Goal: Task Accomplishment & Management: Manage account settings

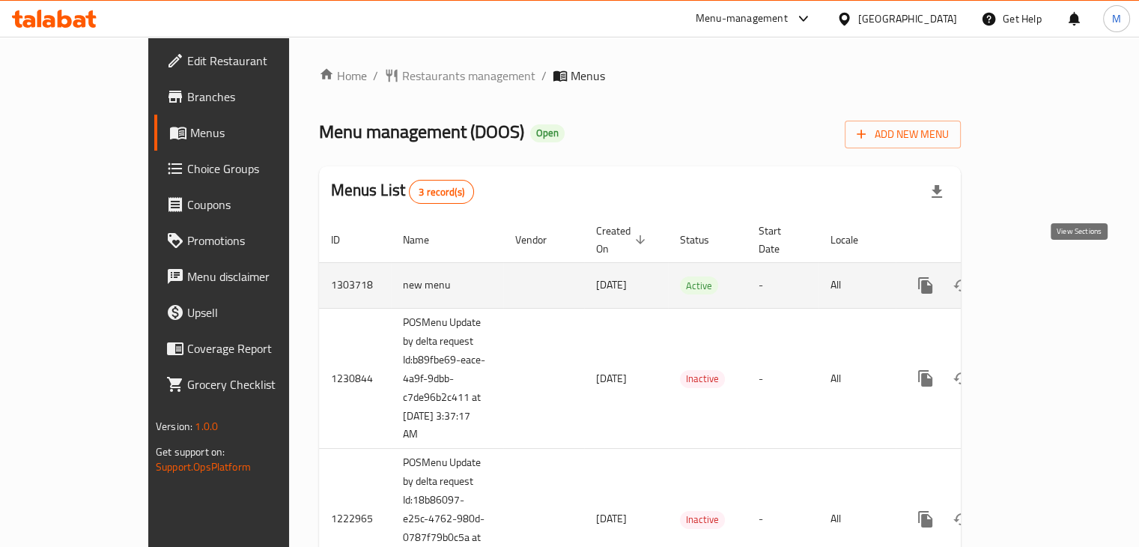
click at [1042, 276] on icon "enhanced table" at bounding box center [1033, 285] width 18 height 18
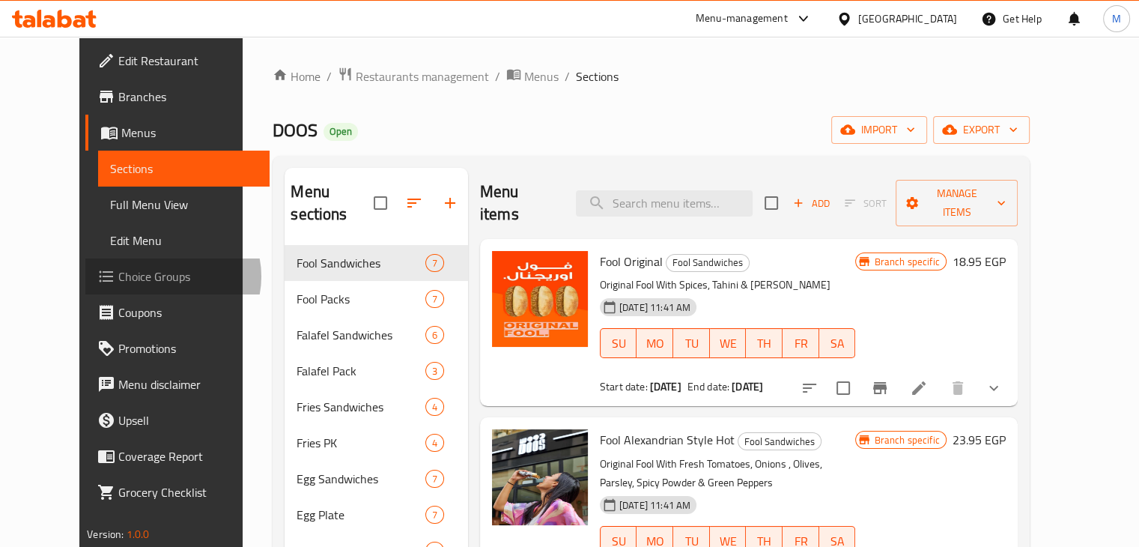
click at [118, 276] on span "Choice Groups" at bounding box center [187, 276] width 139 height 18
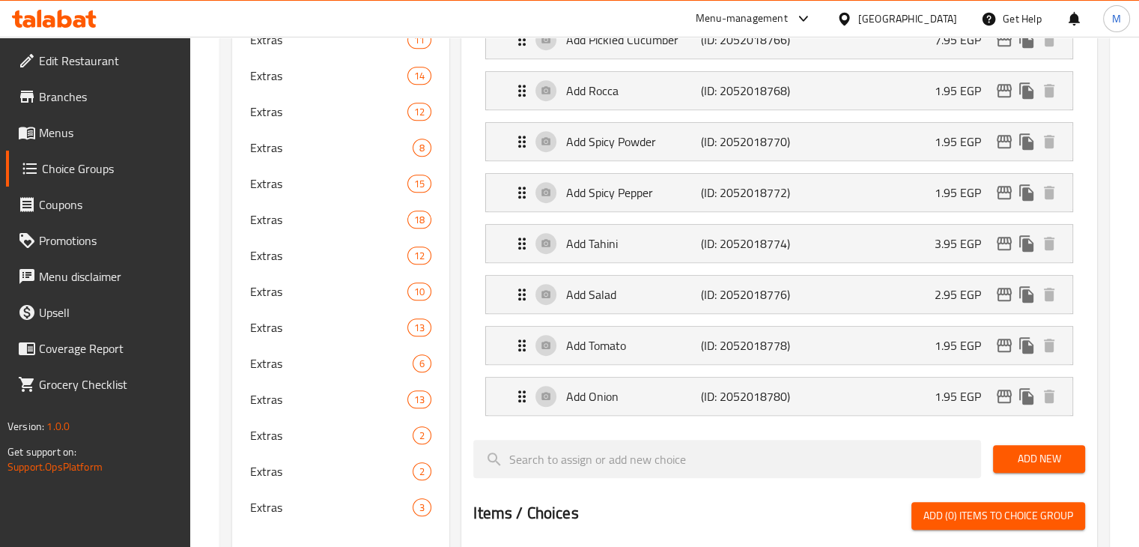
scroll to position [957, 0]
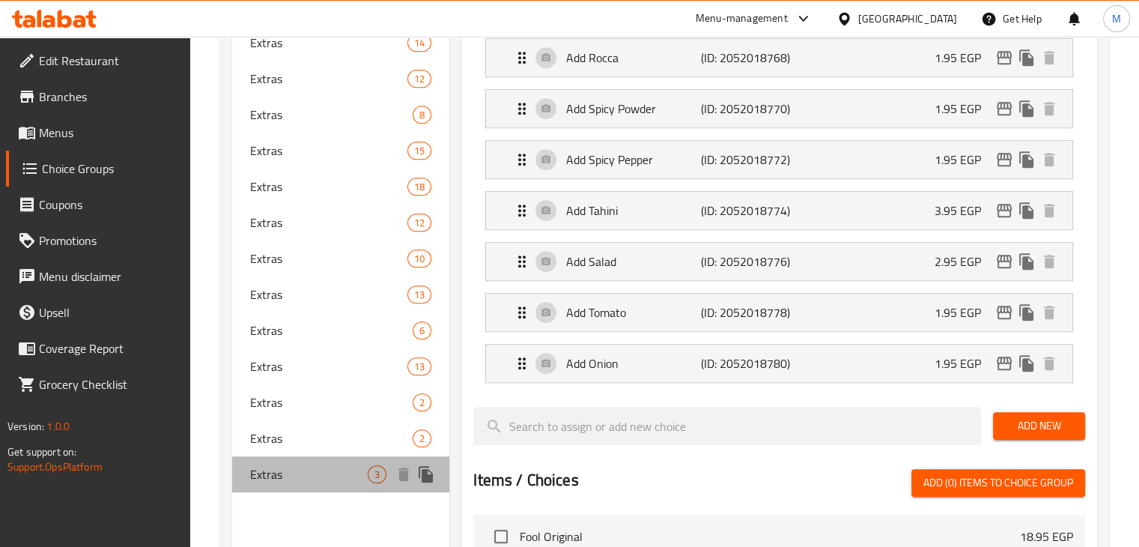
click at [319, 462] on div "Extras 3" at bounding box center [341, 474] width 218 height 36
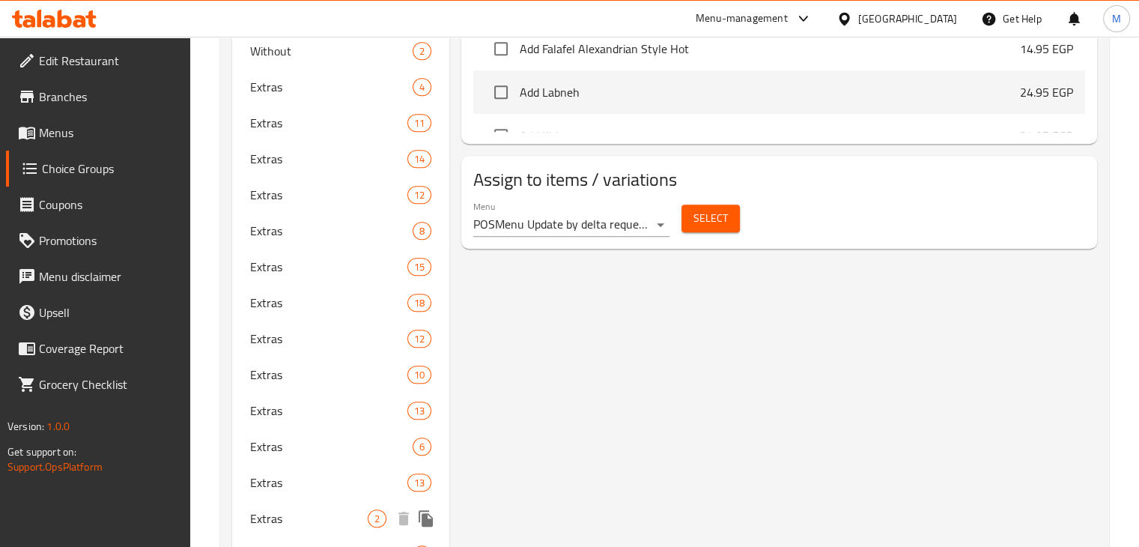
scroll to position [950, 0]
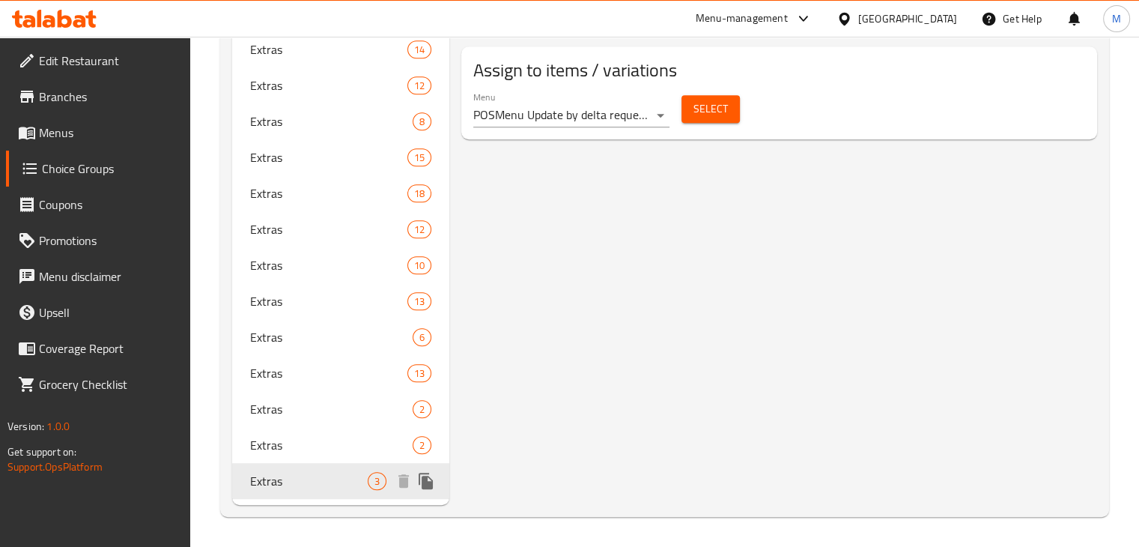
click at [326, 463] on div "Extras 3" at bounding box center [341, 481] width 218 height 36
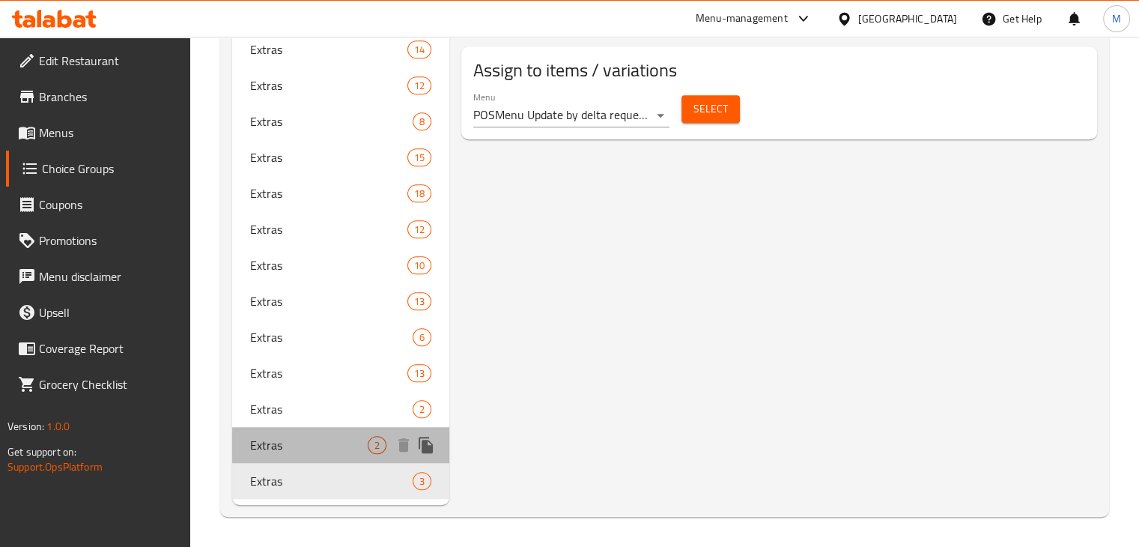
click at [329, 460] on div "Extras 2" at bounding box center [341, 445] width 218 height 36
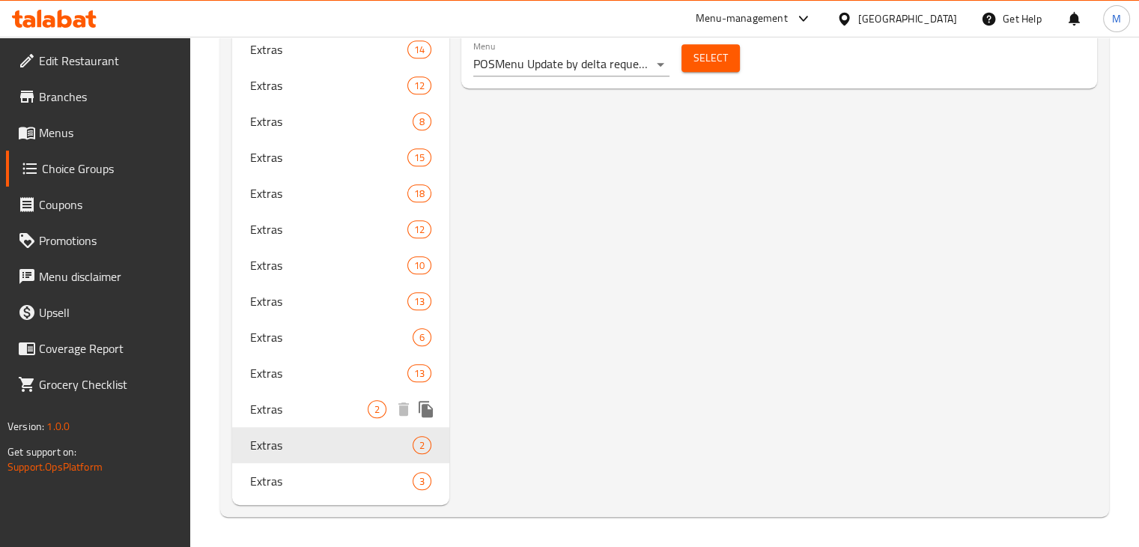
click at [333, 400] on span "Extras" at bounding box center [309, 409] width 118 height 18
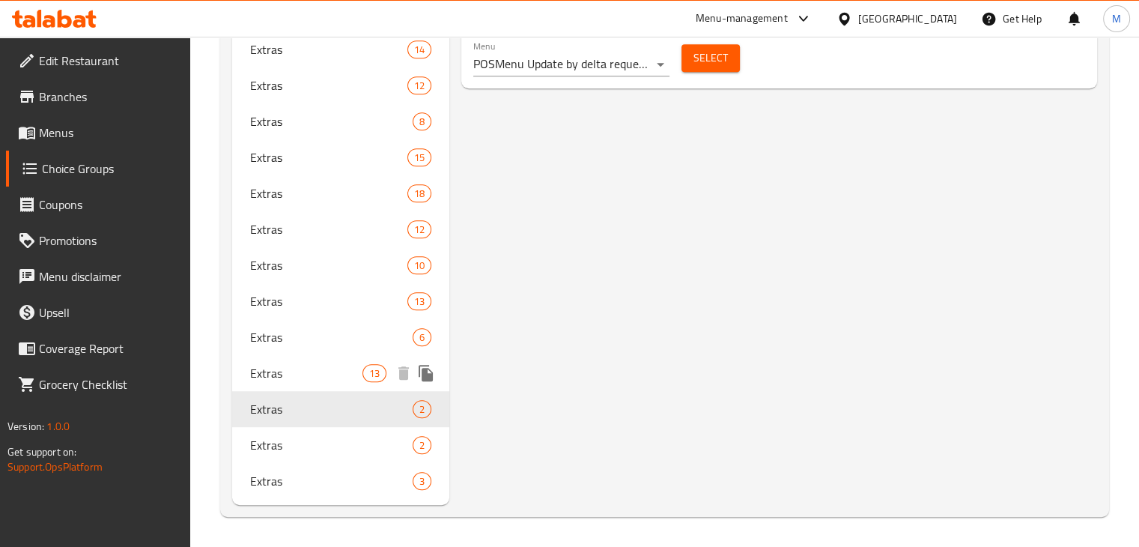
click at [339, 382] on div "Extras 13" at bounding box center [341, 373] width 218 height 36
type input "3"
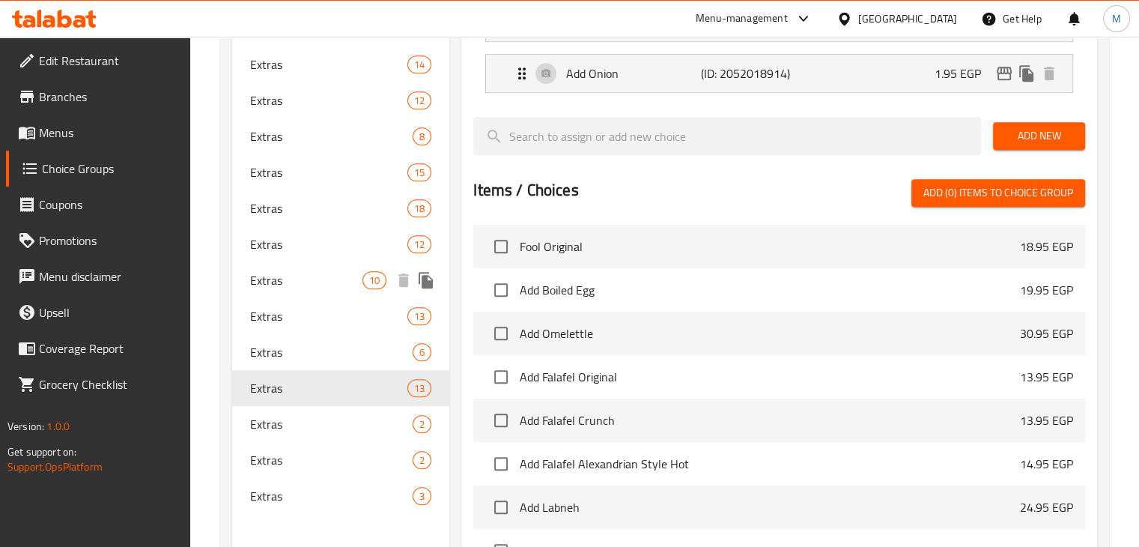
scroll to position [936, 0]
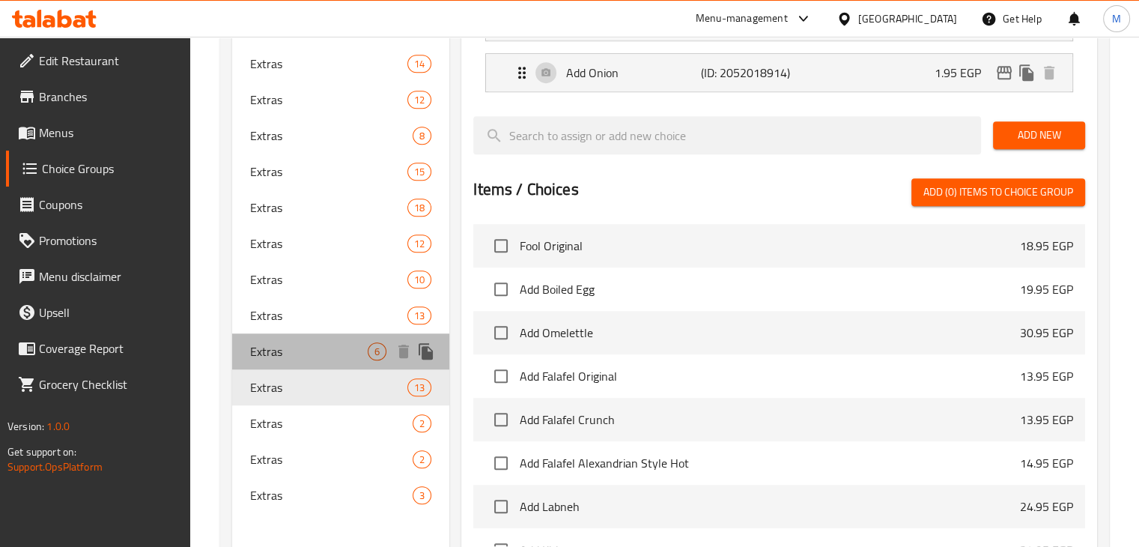
click at [328, 359] on span "Extras" at bounding box center [309, 351] width 118 height 18
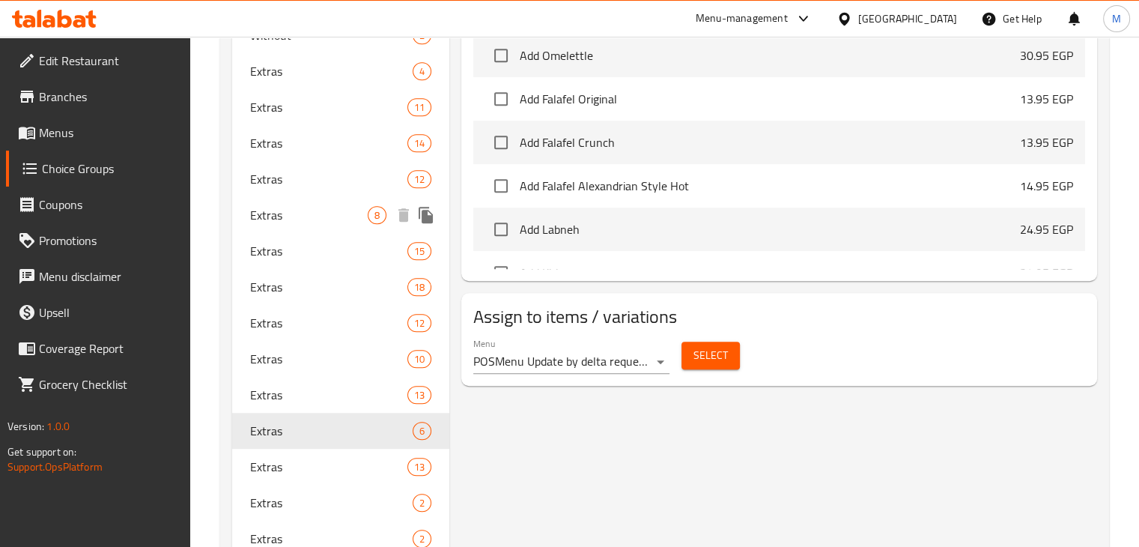
scroll to position [857, 0]
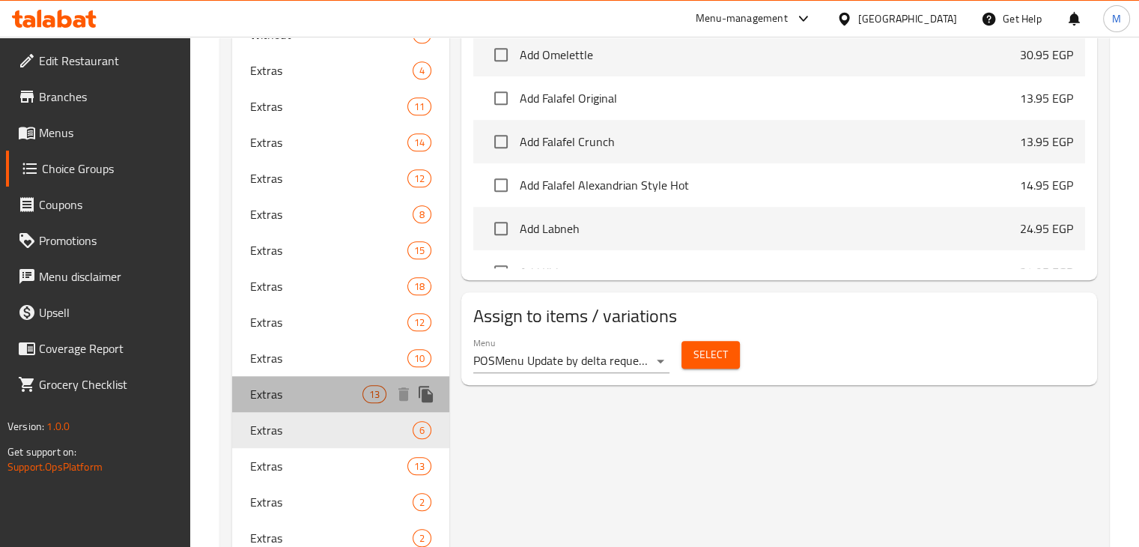
click at [319, 395] on span "Extras" at bounding box center [306, 394] width 113 height 18
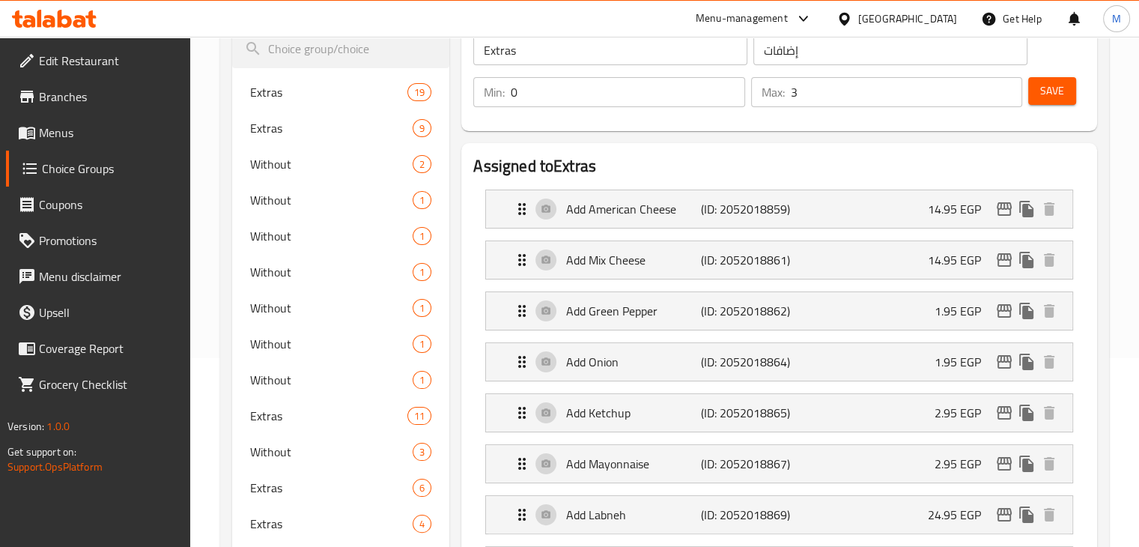
scroll to position [187, 0]
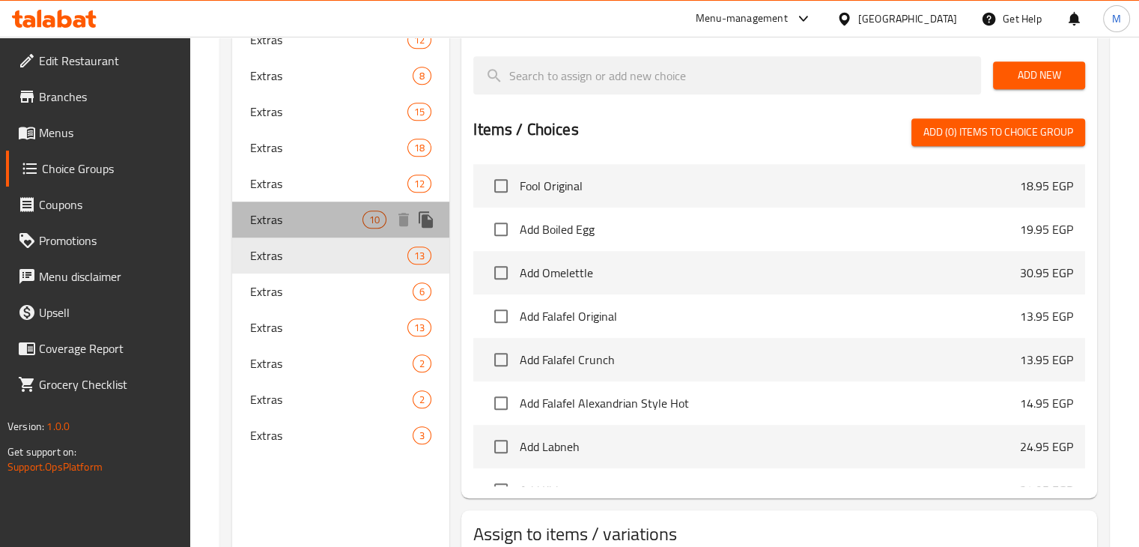
click at [372, 231] on div "Extras 10" at bounding box center [341, 219] width 218 height 36
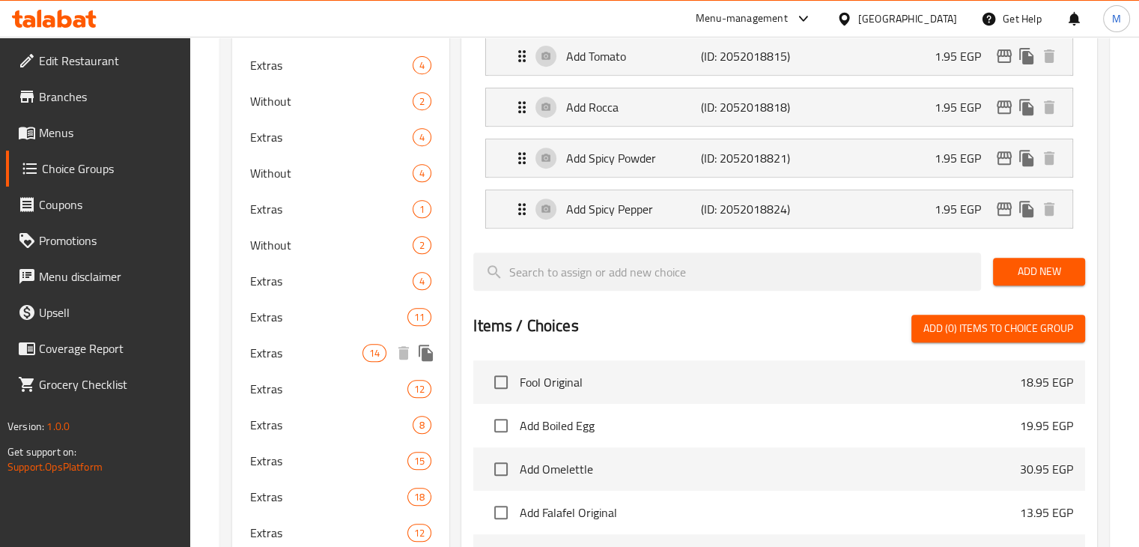
scroll to position [651, 0]
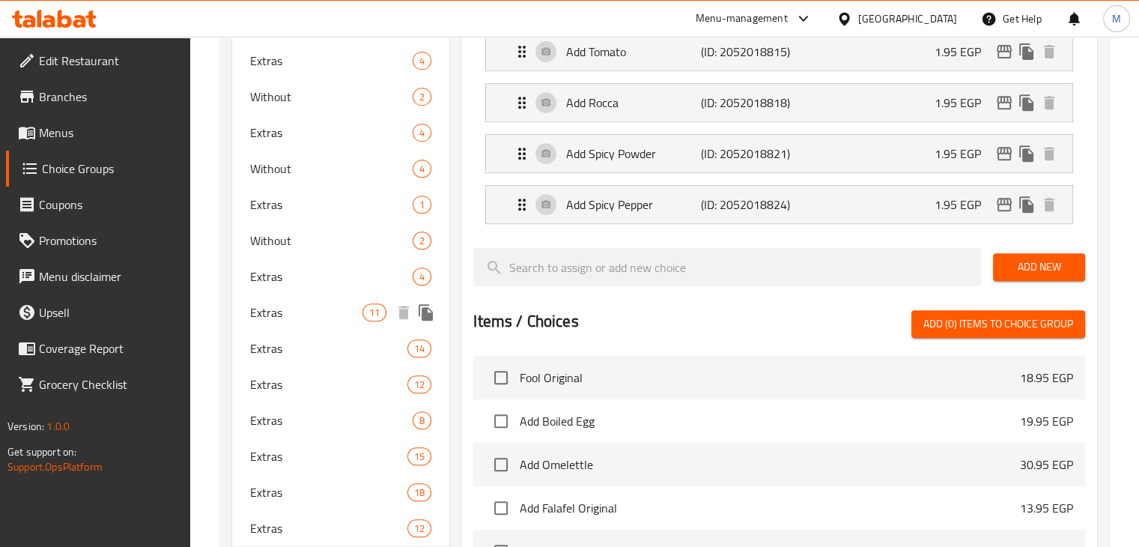
click at [335, 321] on div "Extras 11" at bounding box center [341, 312] width 218 height 36
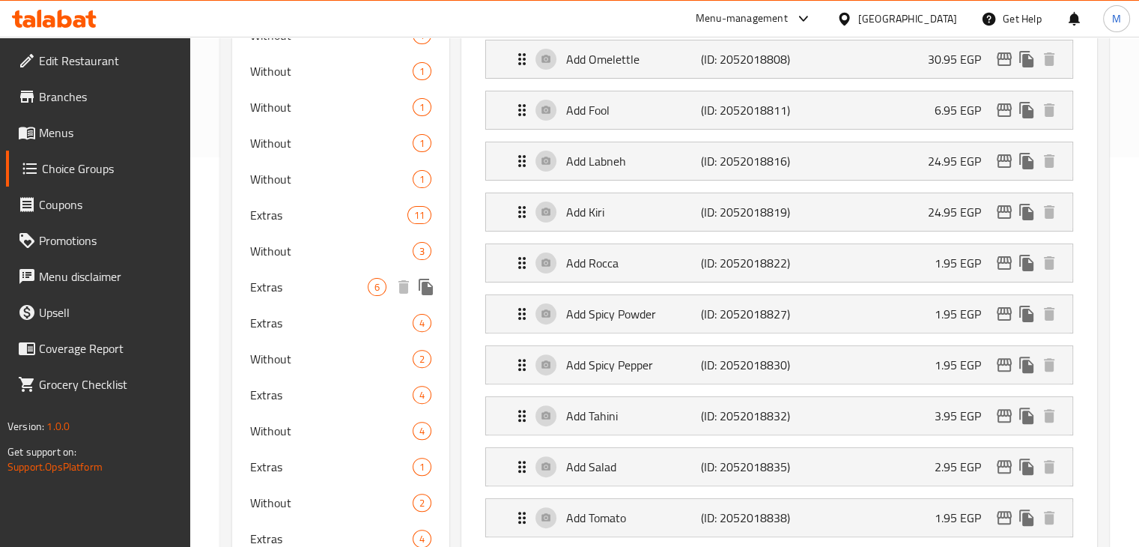
scroll to position [419, 0]
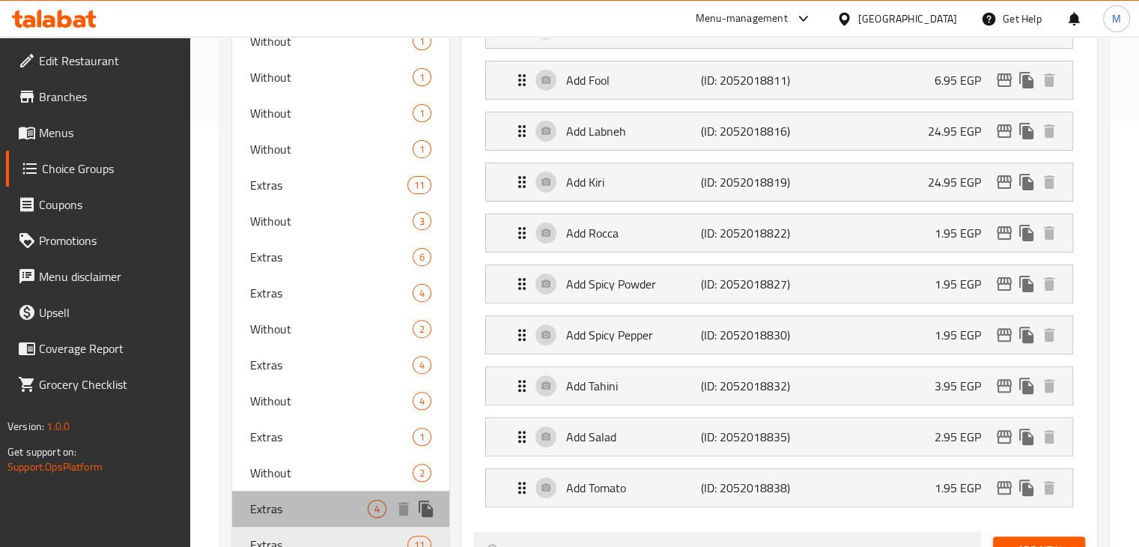
click at [286, 499] on span "Extras" at bounding box center [309, 508] width 118 height 18
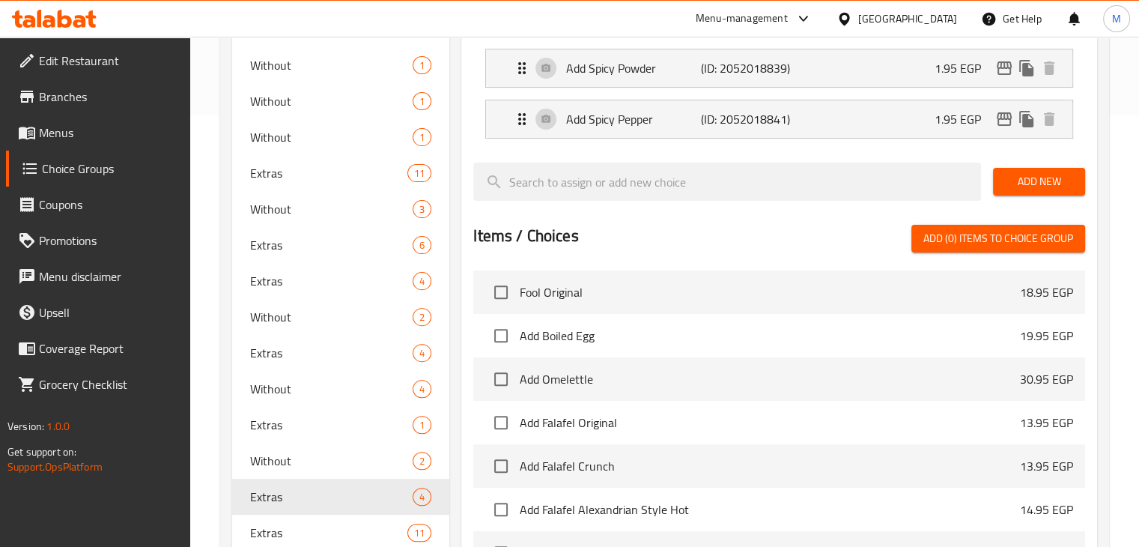
scroll to position [432, 0]
click at [305, 469] on div "Without 2" at bounding box center [341, 460] width 218 height 36
type input "Without"
type input "بدون"
type input "2"
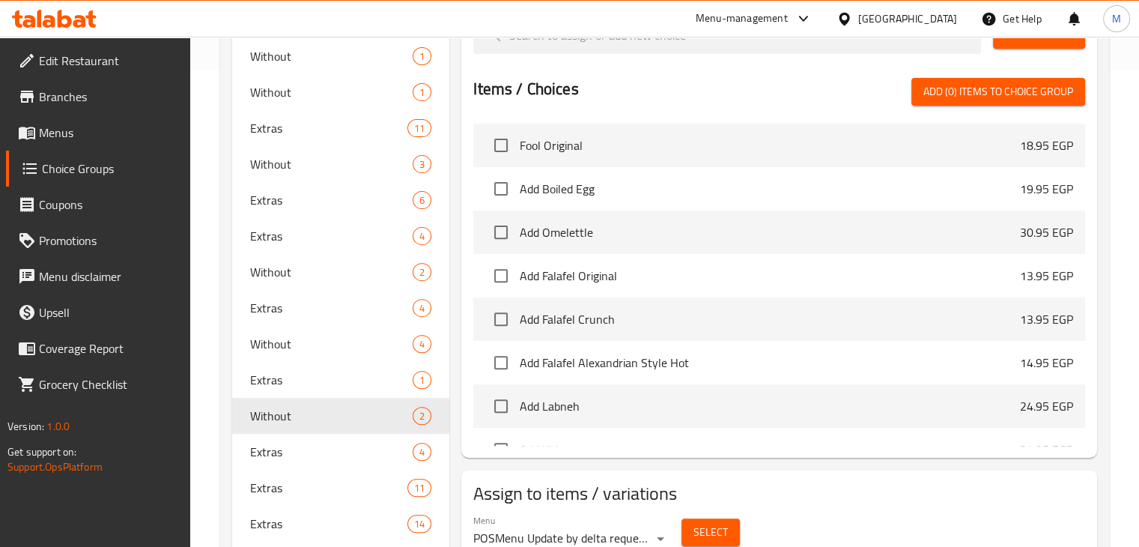
scroll to position [478, 0]
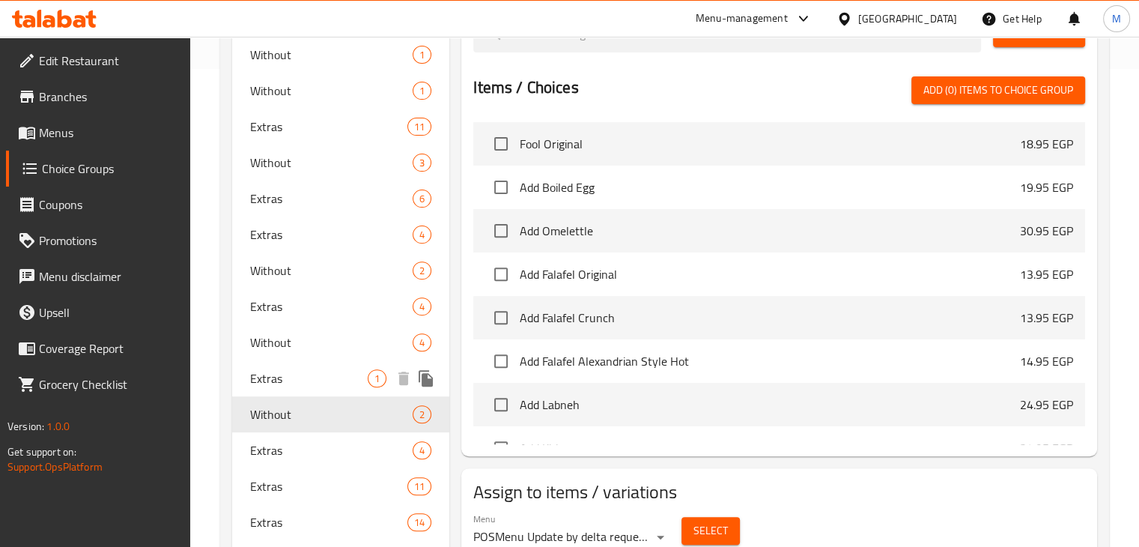
click at [271, 371] on span "Extras" at bounding box center [309, 378] width 118 height 18
type input "Extras"
type input "إضافات"
type input "1"
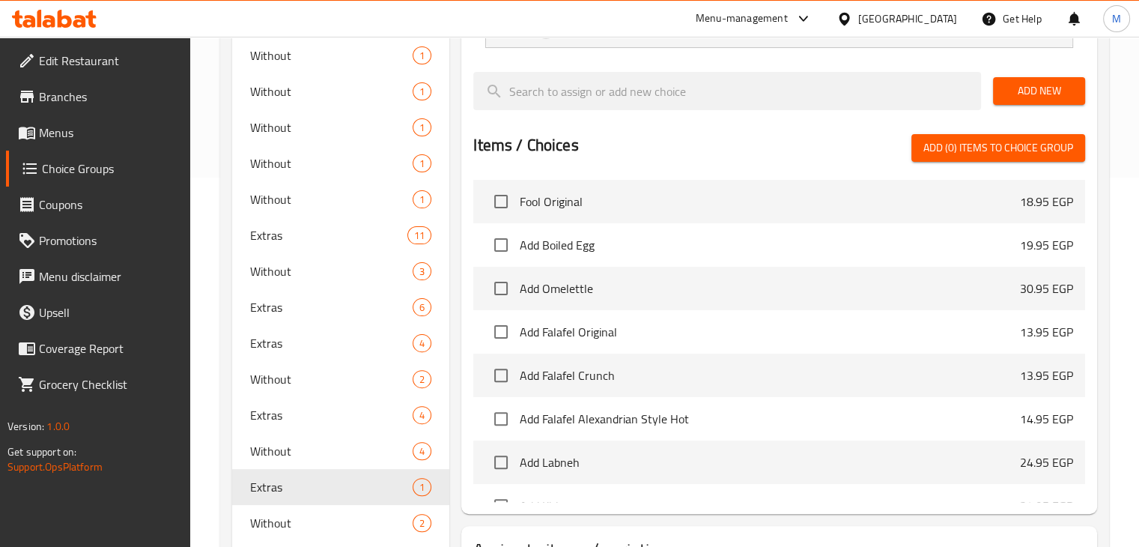
scroll to position [370, 0]
click at [294, 452] on span "Without" at bounding box center [309, 450] width 118 height 18
type input "Without"
type input "بدون"
type input "3"
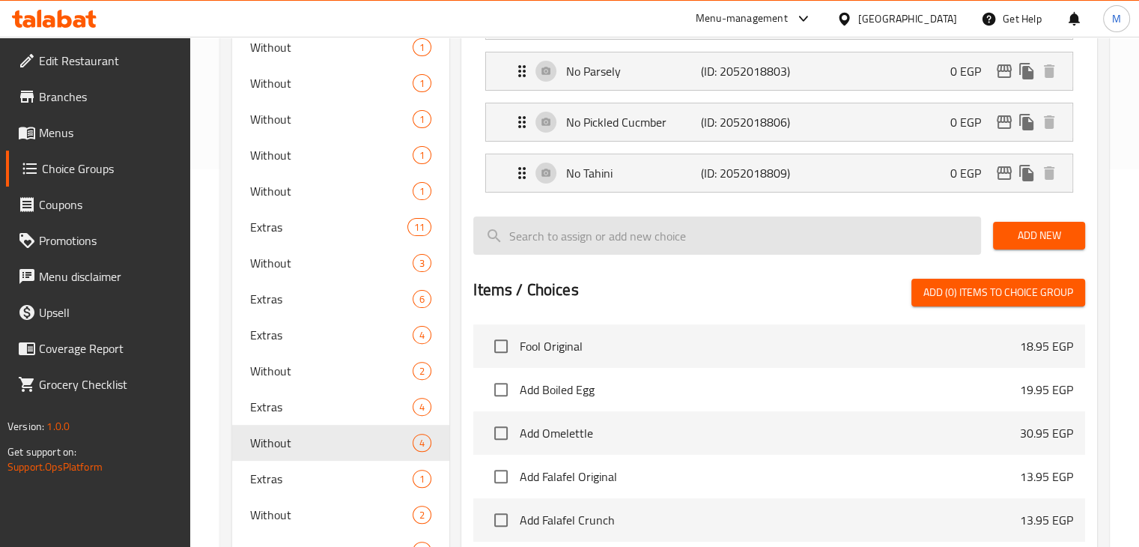
scroll to position [386, 0]
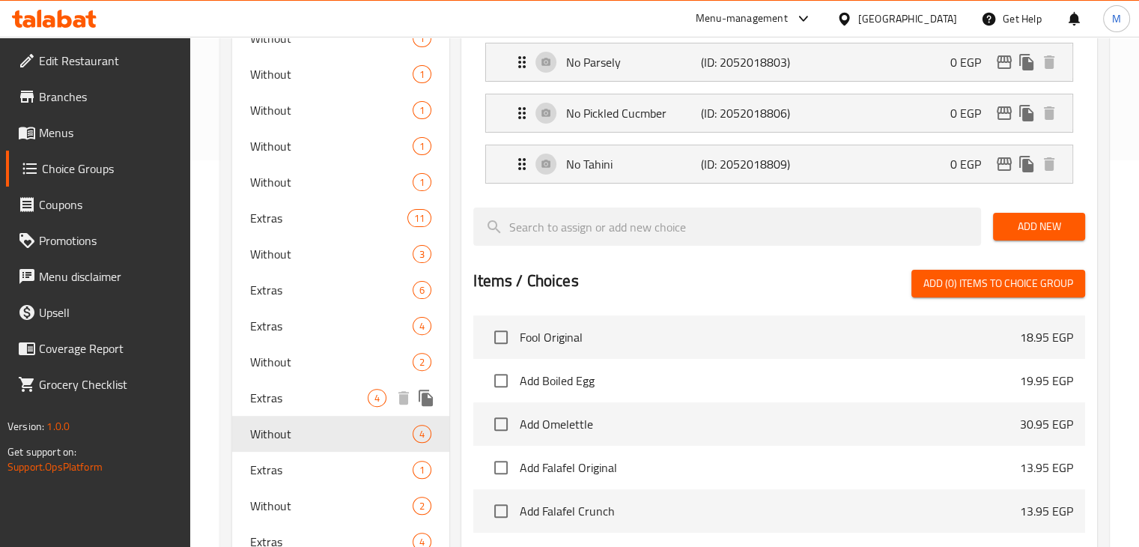
click at [303, 393] on span "Extras" at bounding box center [309, 398] width 118 height 18
type input "Extras"
type input "إضافات"
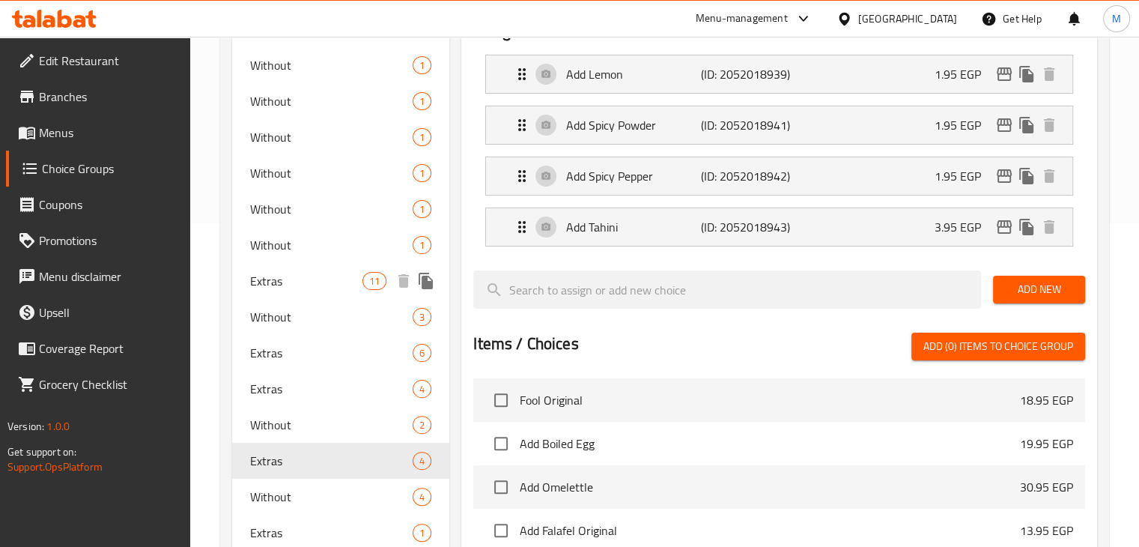
scroll to position [349, 0]
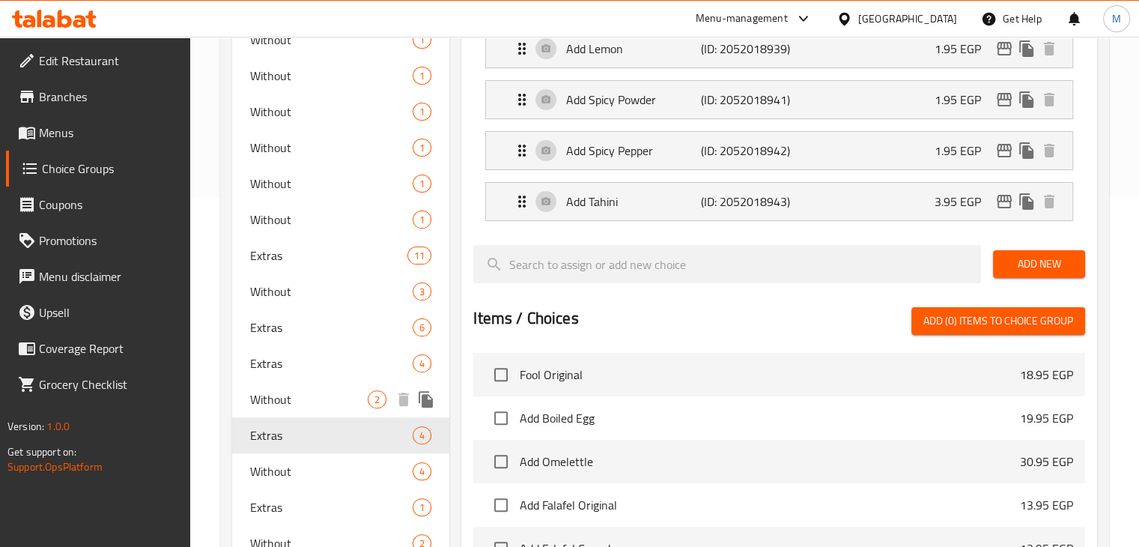
click at [280, 395] on span "Without" at bounding box center [309, 399] width 118 height 18
type input "Without"
type input "بدون"
type input "2"
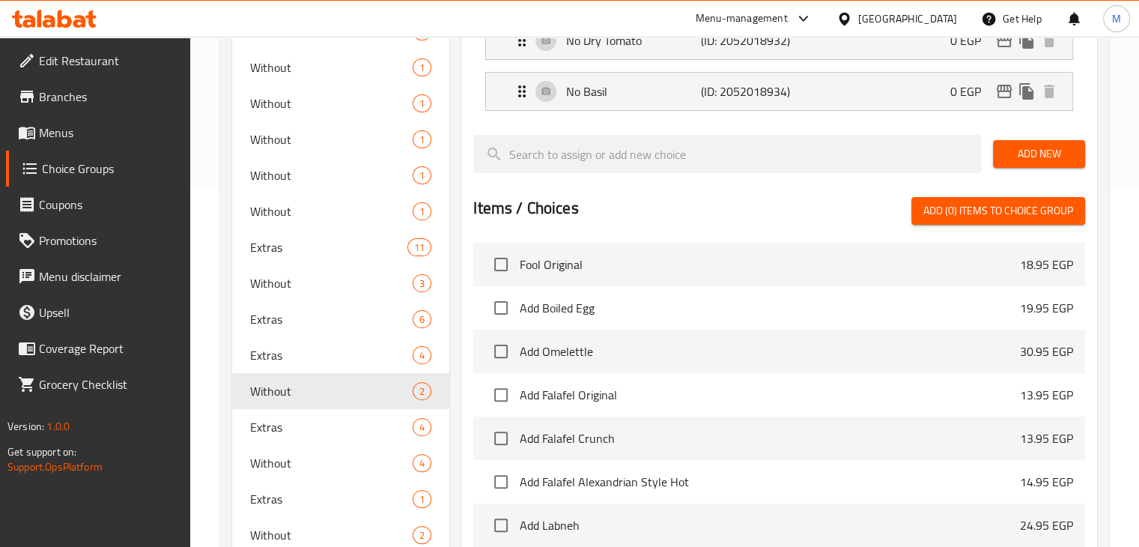
scroll to position [424, 0]
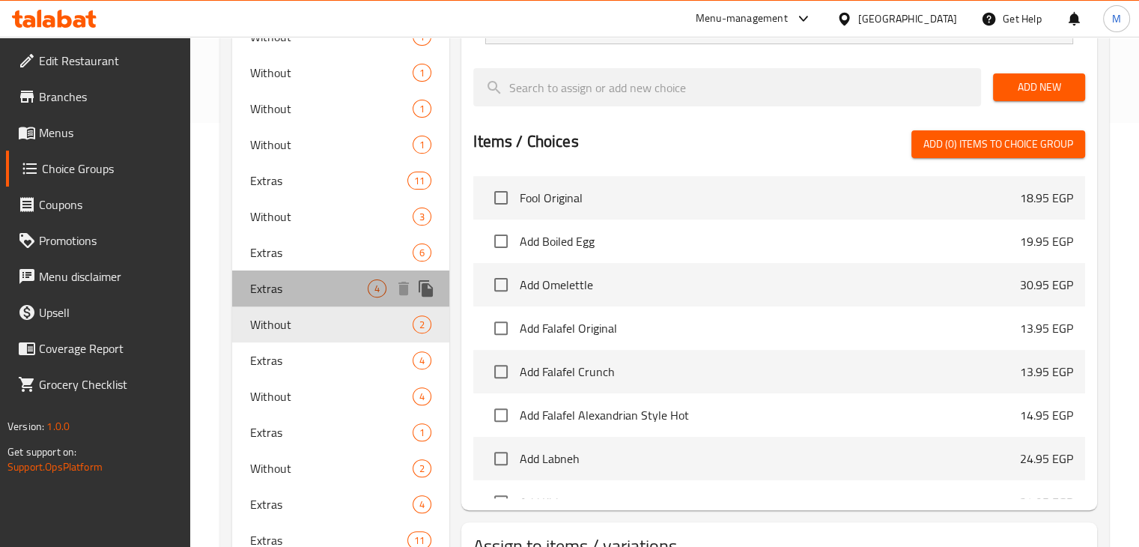
click at [320, 293] on span "Extras" at bounding box center [309, 288] width 118 height 18
type input "Extras"
type input "إضافات"
type input "3"
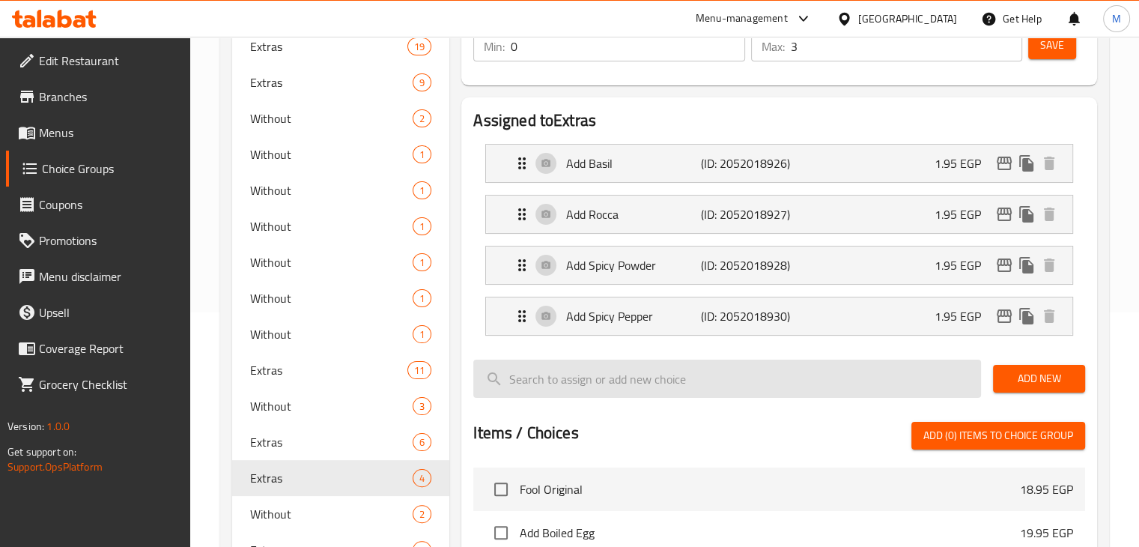
scroll to position [234, 0]
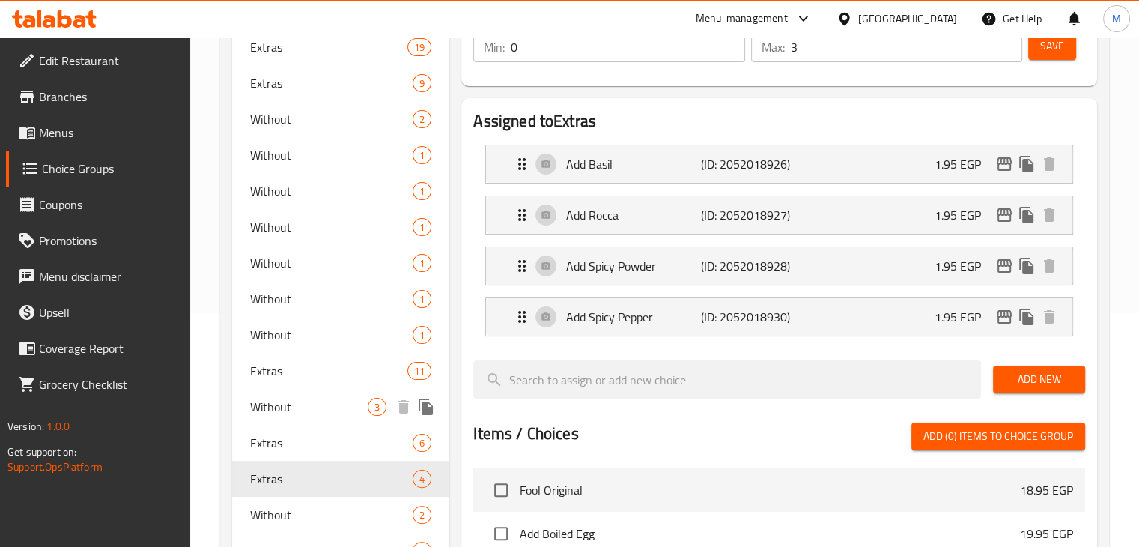
click at [294, 440] on span "Extras" at bounding box center [331, 443] width 163 height 18
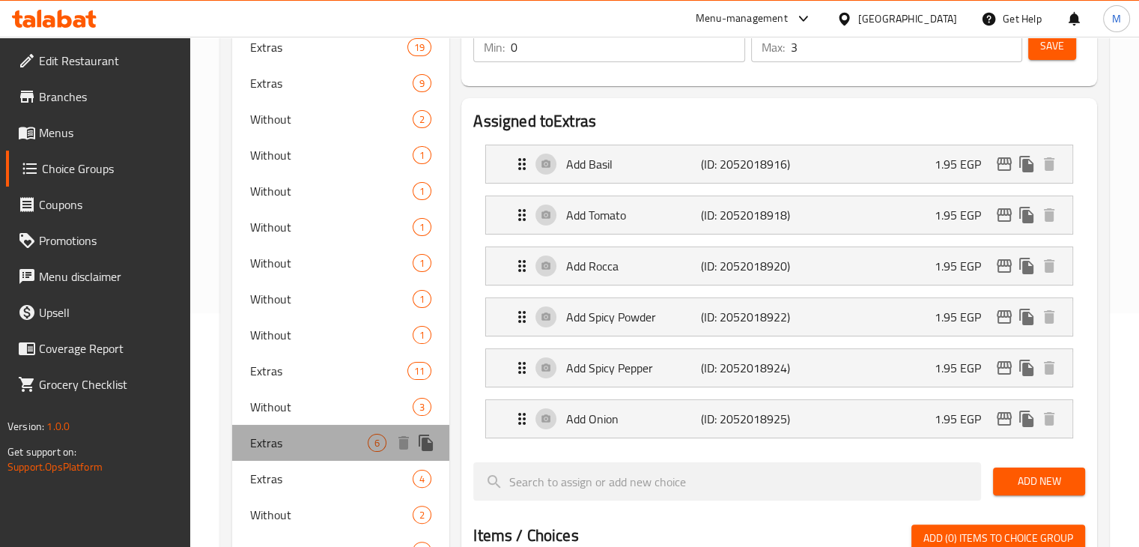
click at [294, 440] on span "Extras" at bounding box center [309, 443] width 118 height 18
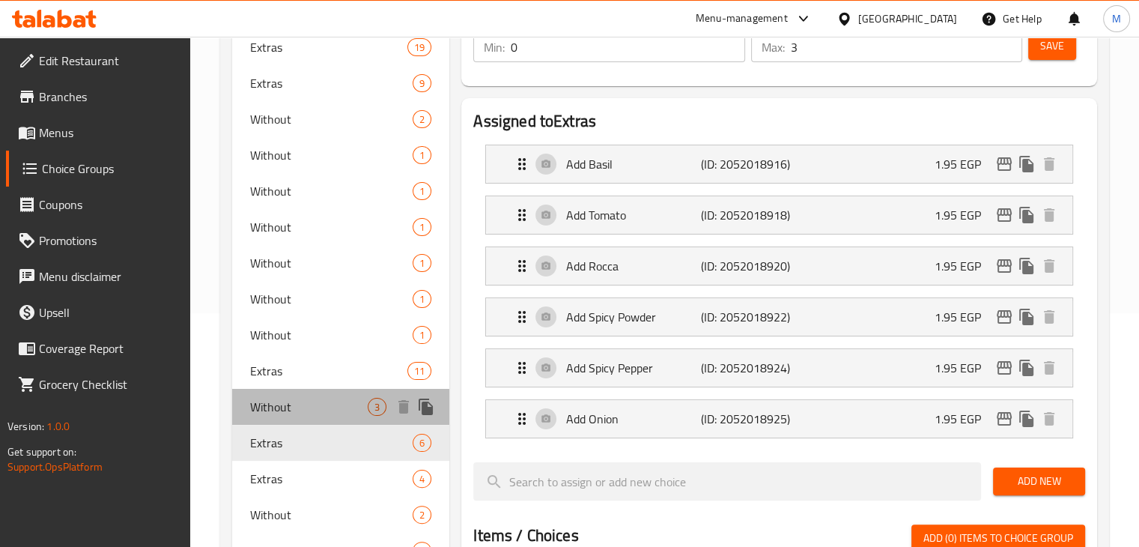
click at [300, 413] on span "Without" at bounding box center [309, 407] width 118 height 18
type input "Without"
type input "بدون"
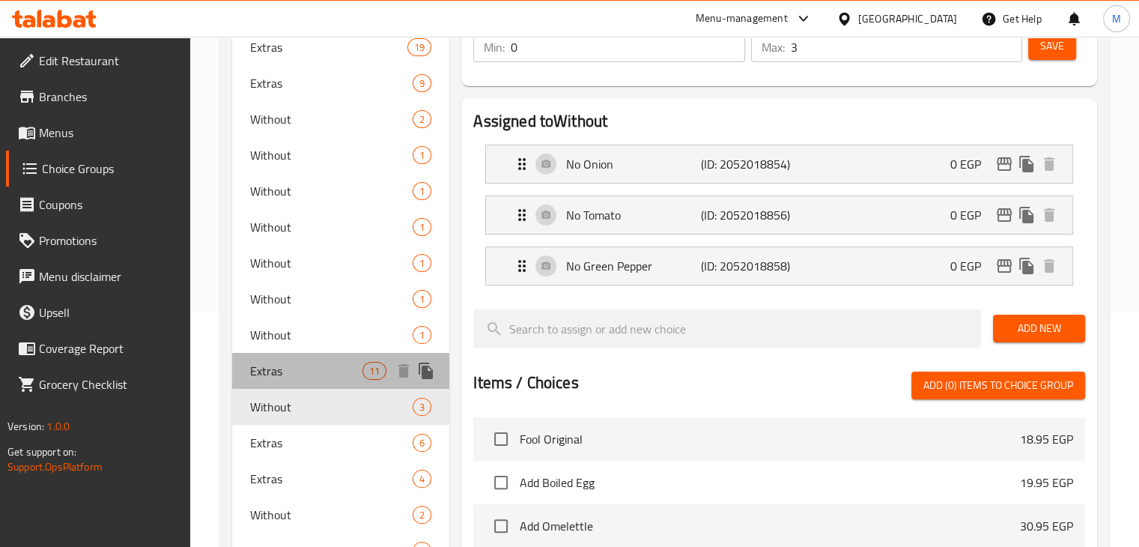
click at [301, 366] on span "Extras" at bounding box center [306, 371] width 113 height 18
type input "Extras"
type input "إضافات"
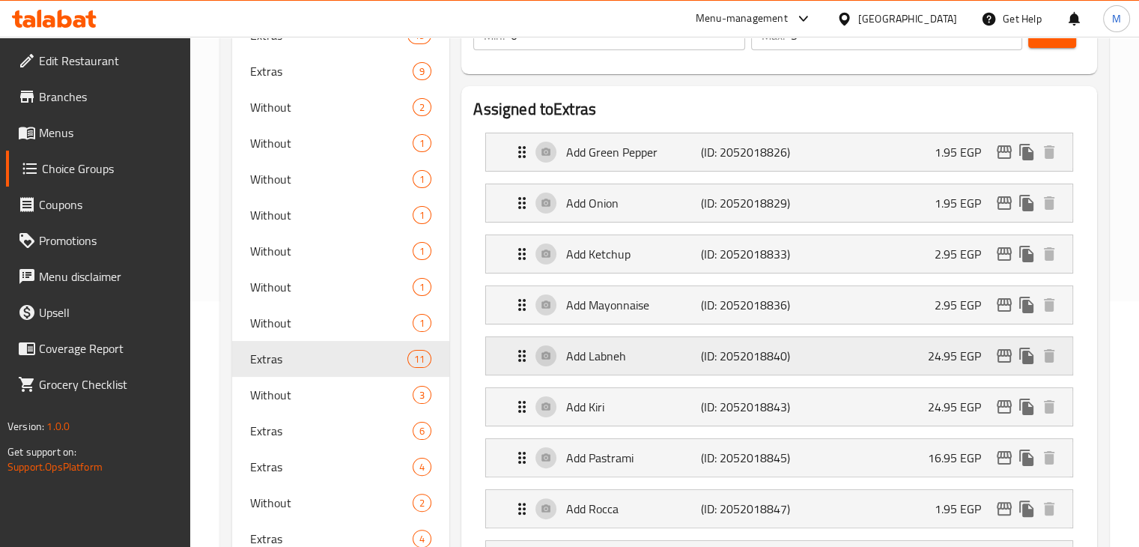
scroll to position [246, 0]
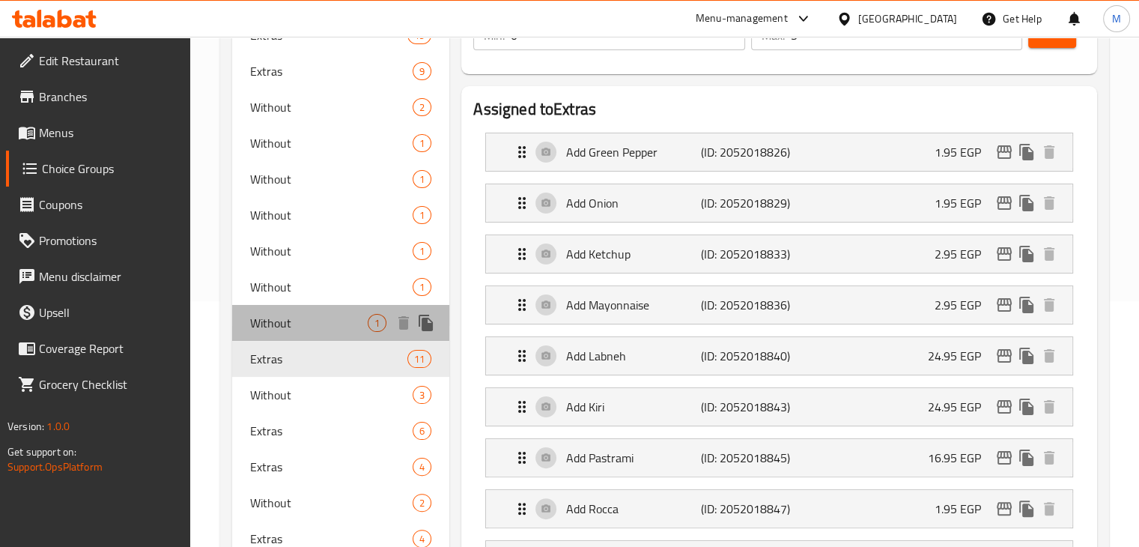
click at [294, 306] on div "Without 1" at bounding box center [341, 323] width 218 height 36
type input "Without"
type input "بدون"
type input "1"
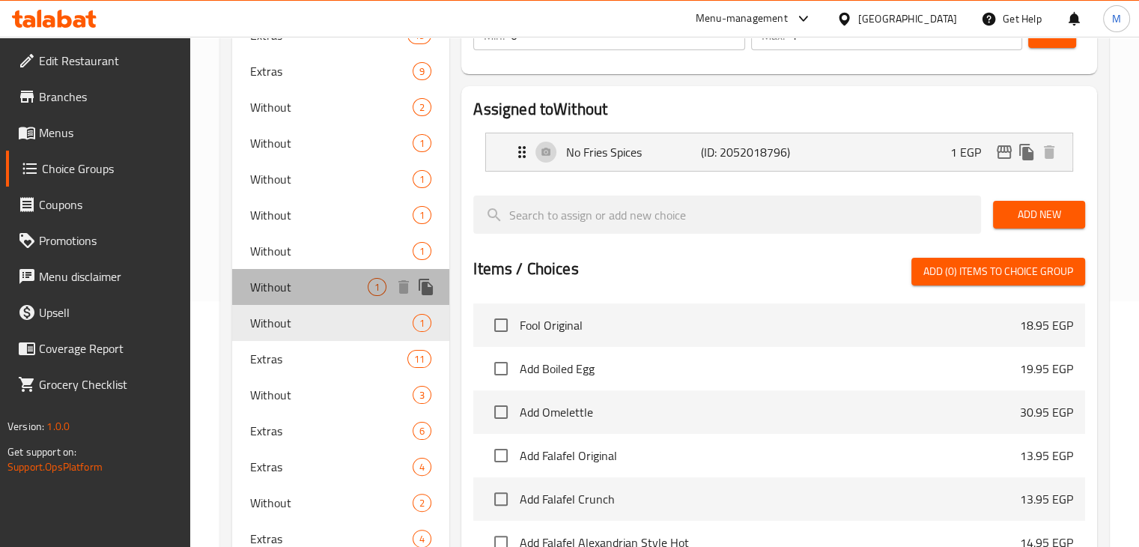
click at [279, 279] on span "Without" at bounding box center [309, 287] width 118 height 18
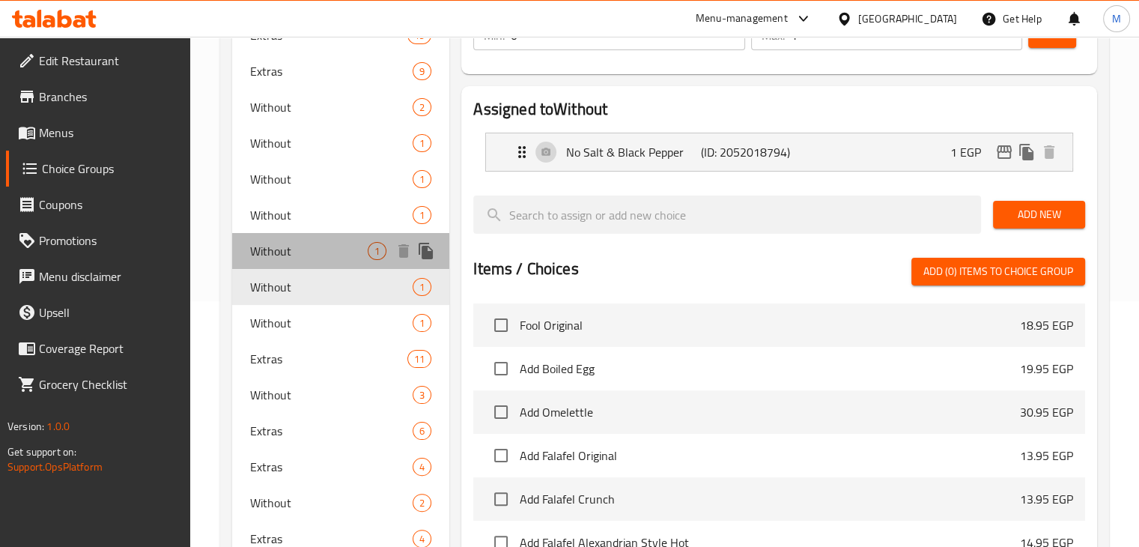
click at [315, 243] on span "Without" at bounding box center [309, 251] width 118 height 18
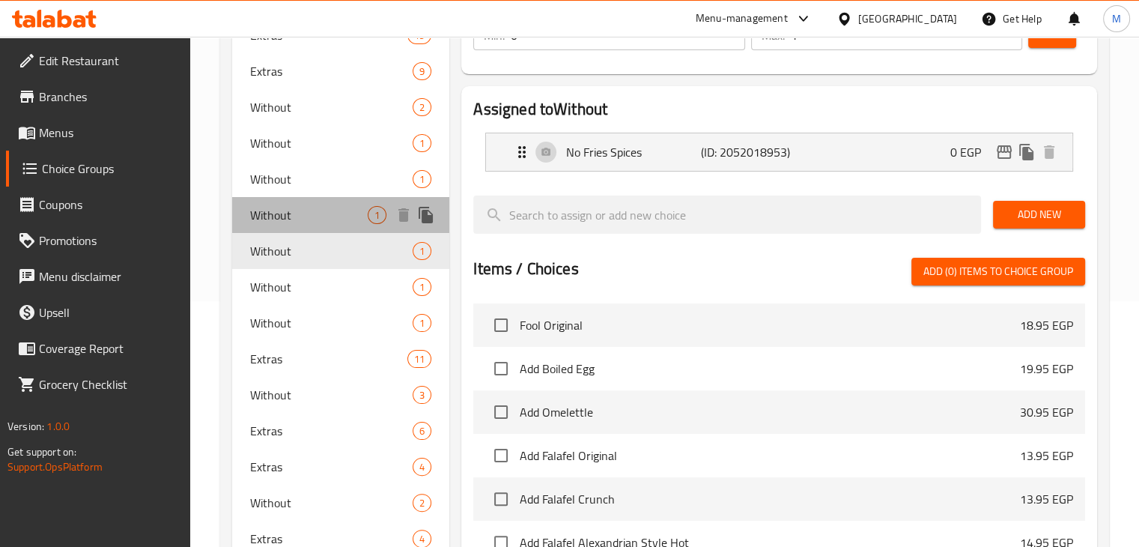
click at [332, 214] on span "Without" at bounding box center [309, 215] width 118 height 18
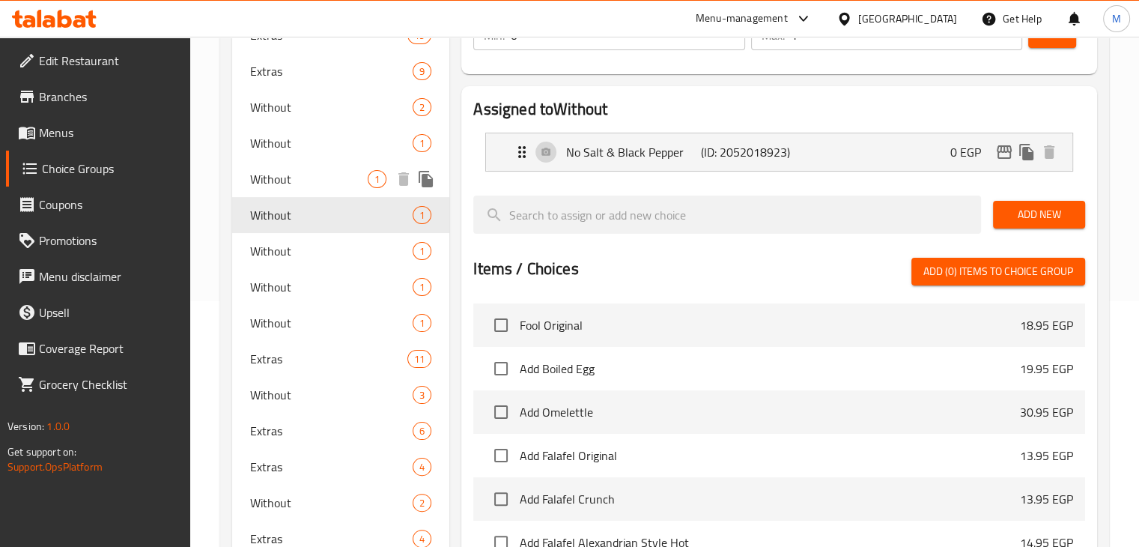
click at [326, 183] on span "Without" at bounding box center [309, 179] width 118 height 18
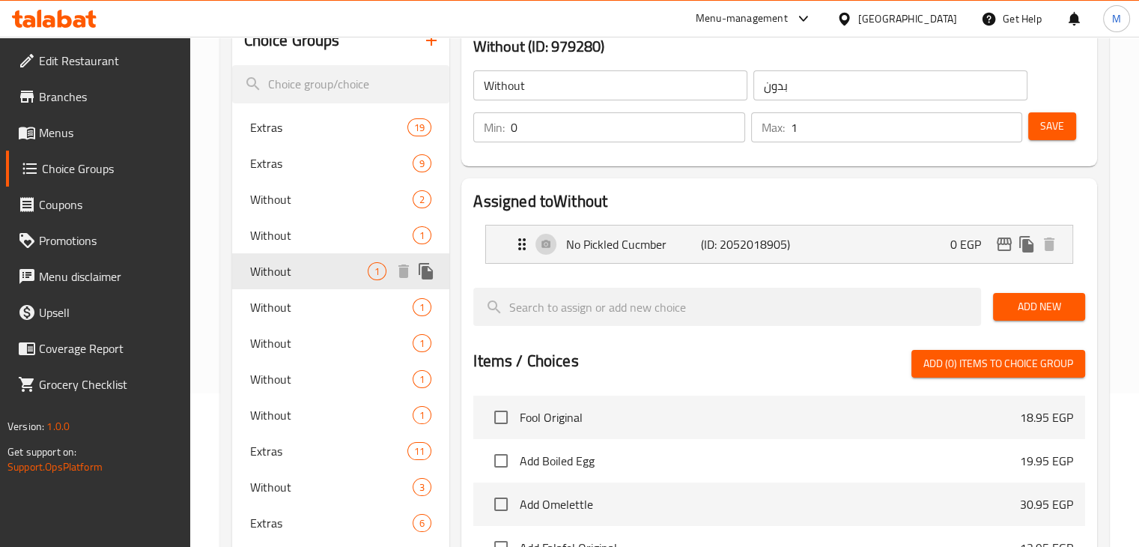
scroll to position [142, 0]
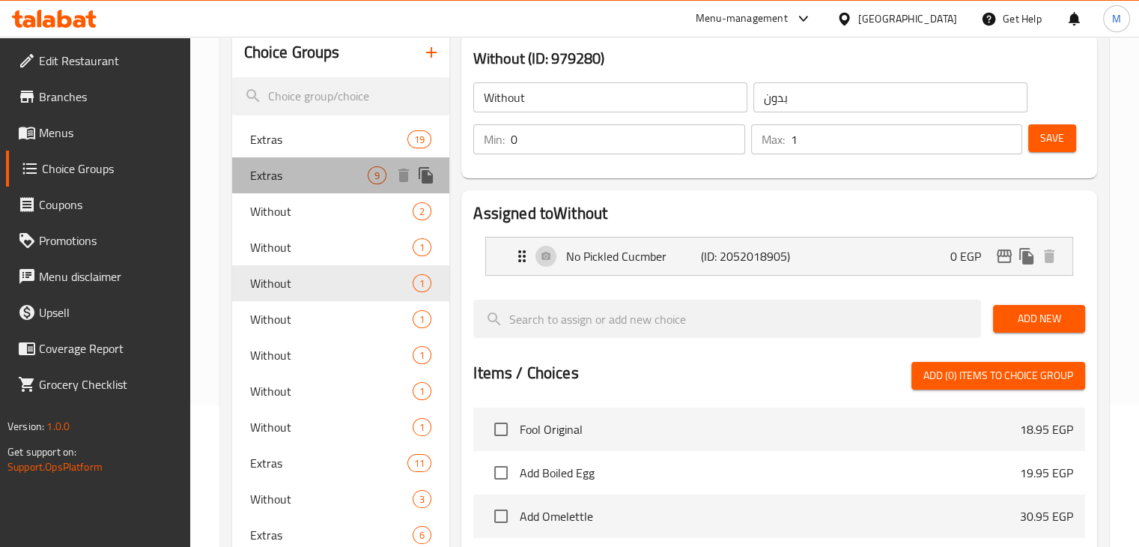
click at [326, 183] on span "Extras" at bounding box center [309, 175] width 118 height 18
type input "Extras"
type input "إضافات"
type input "3"
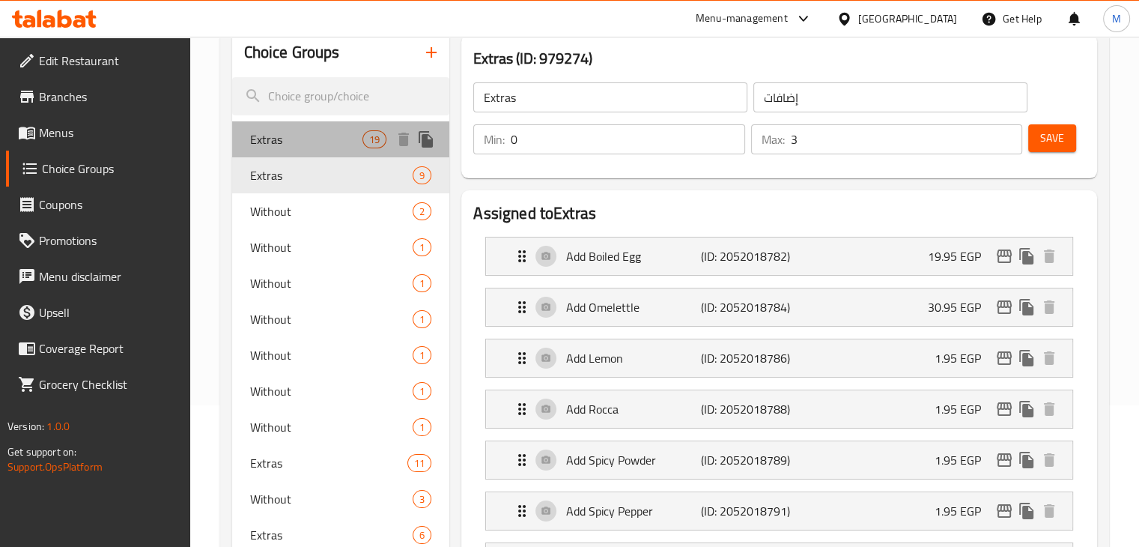
click at [338, 151] on div "Extras 19" at bounding box center [341, 139] width 218 height 36
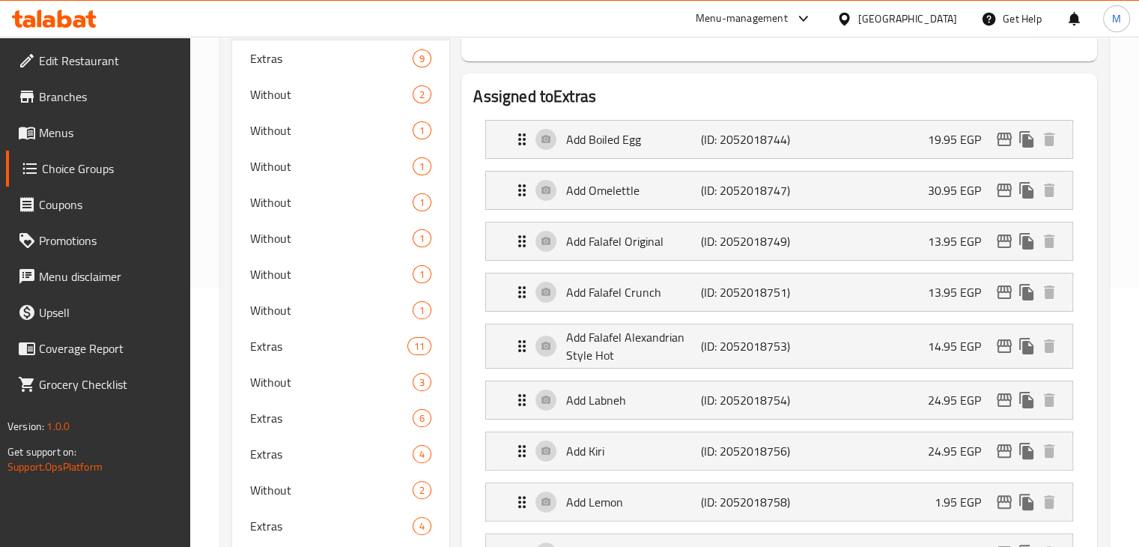
scroll to position [0, 0]
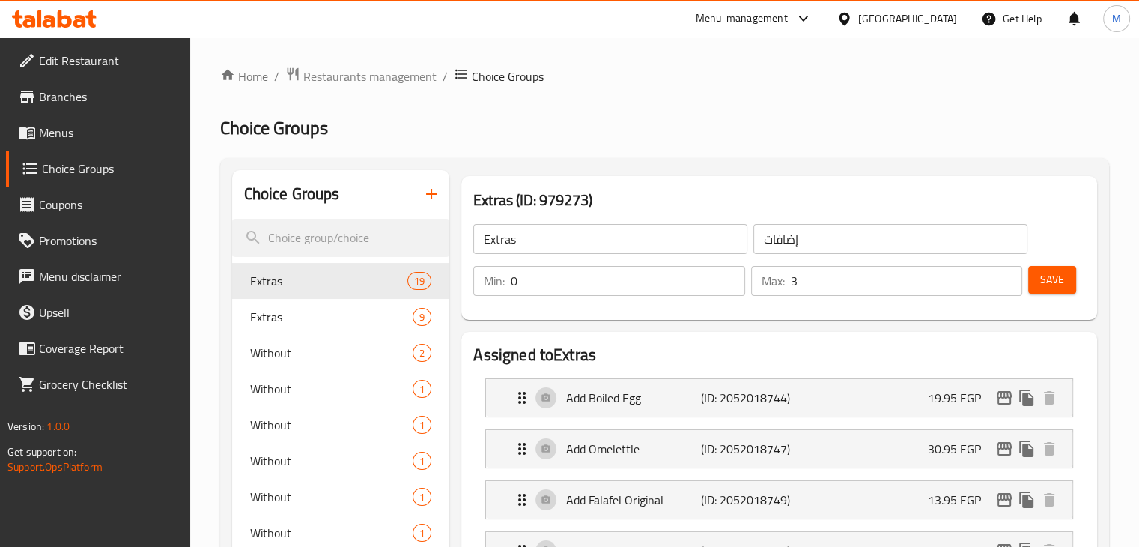
click at [94, 130] on span "Menus" at bounding box center [108, 133] width 139 height 18
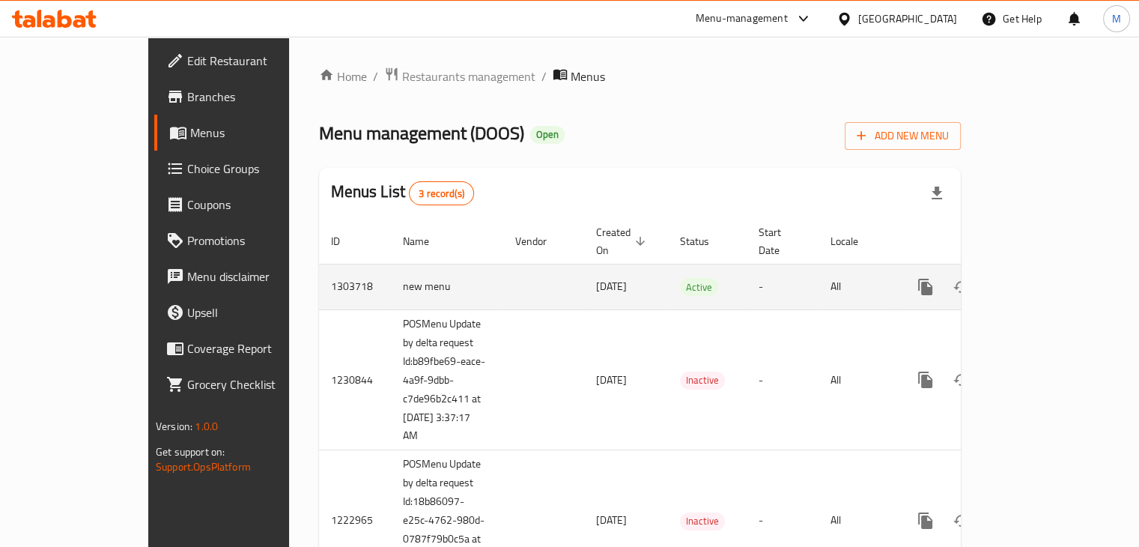
click at [1042, 278] on icon "enhanced table" at bounding box center [1033, 287] width 18 height 18
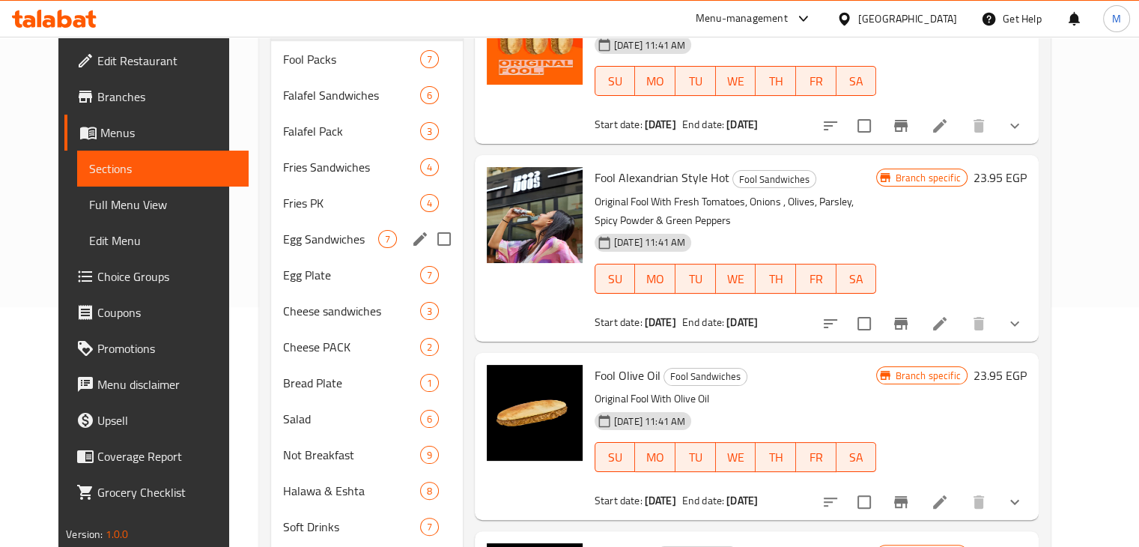
scroll to position [239, 0]
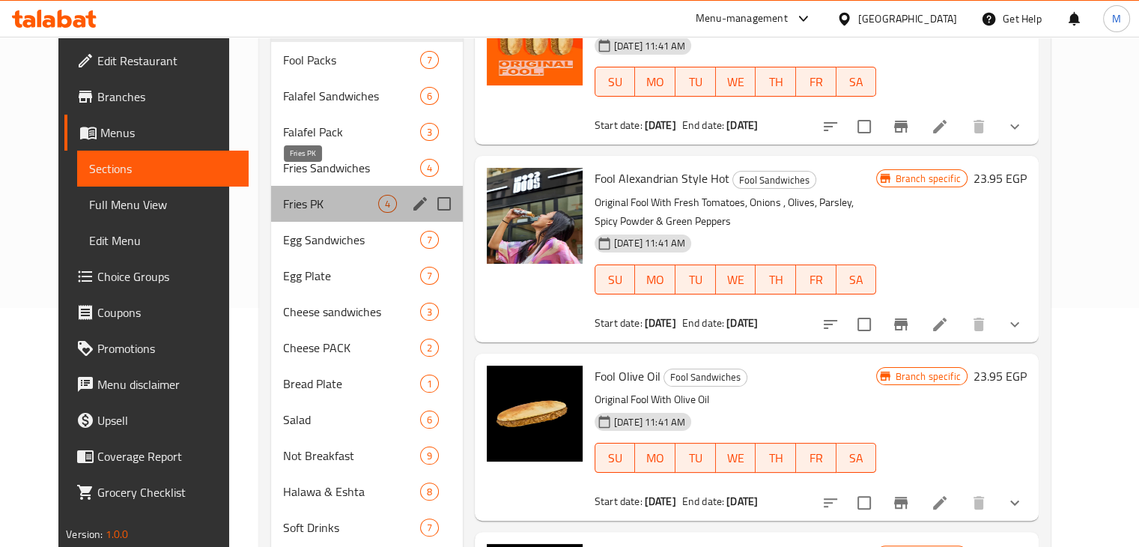
click at [326, 195] on span "Fries PK" at bounding box center [330, 204] width 95 height 18
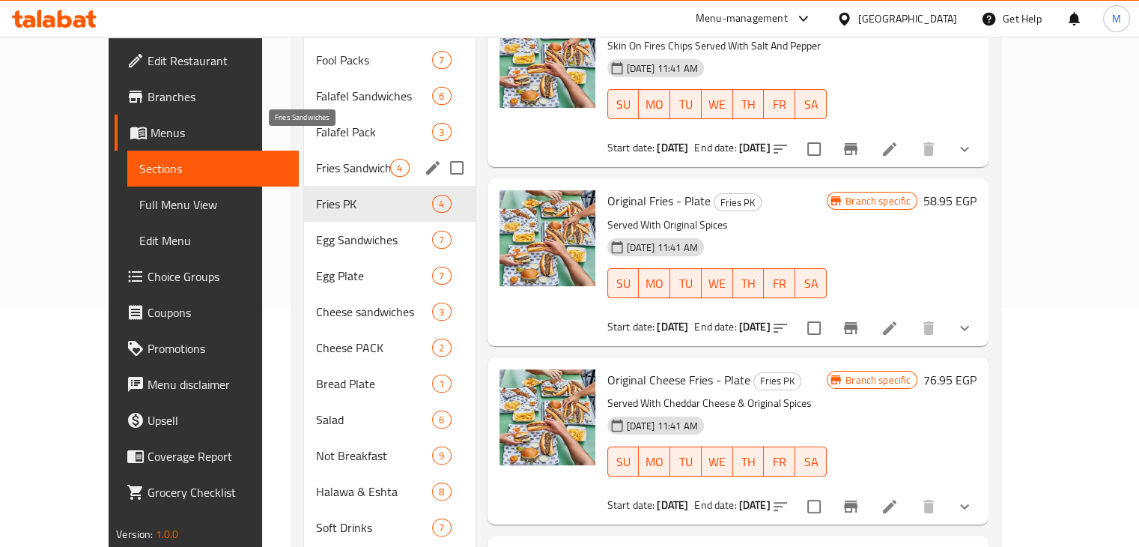
click at [326, 159] on span "Fries Sandwiches" at bounding box center [353, 168] width 74 height 18
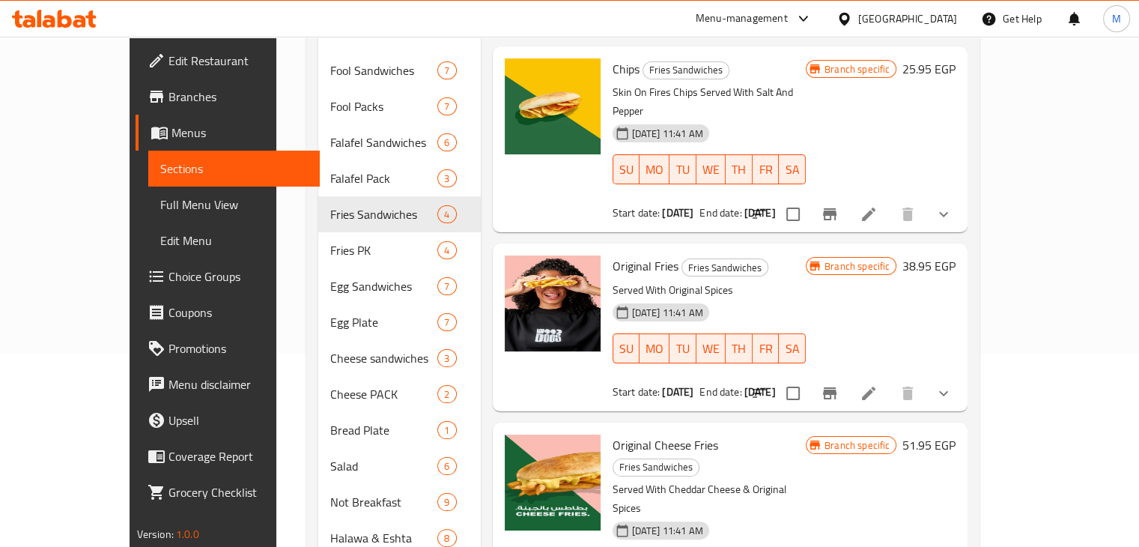
scroll to position [124, 0]
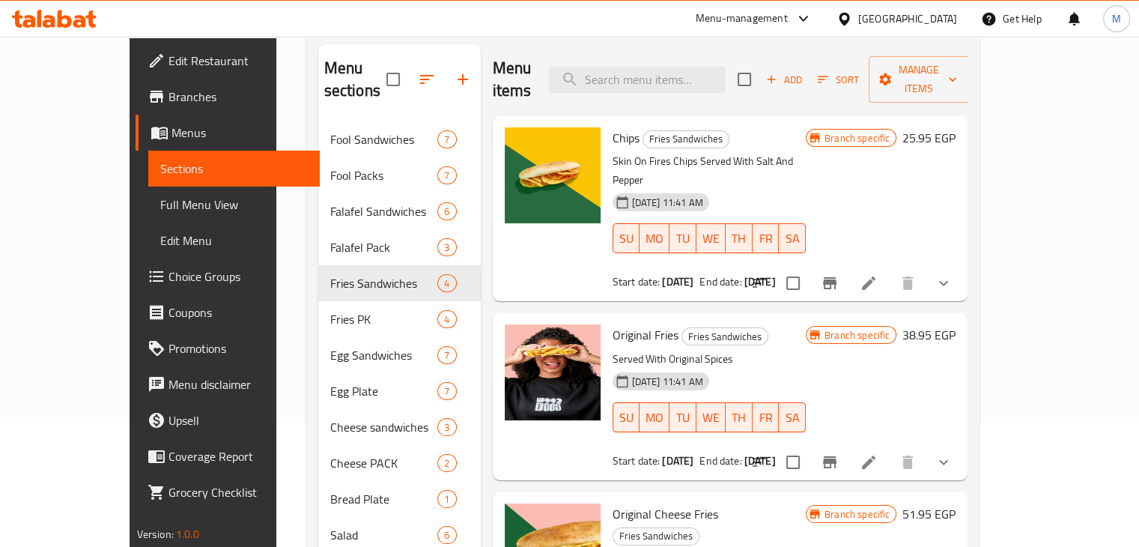
click at [961, 265] on button "show more" at bounding box center [943, 283] width 36 height 36
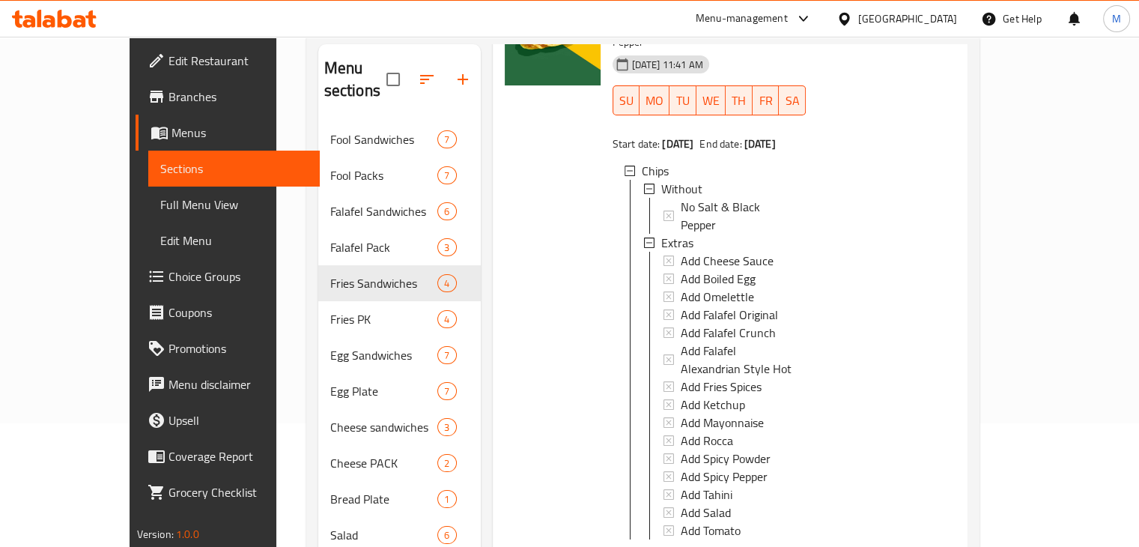
scroll to position [143, 0]
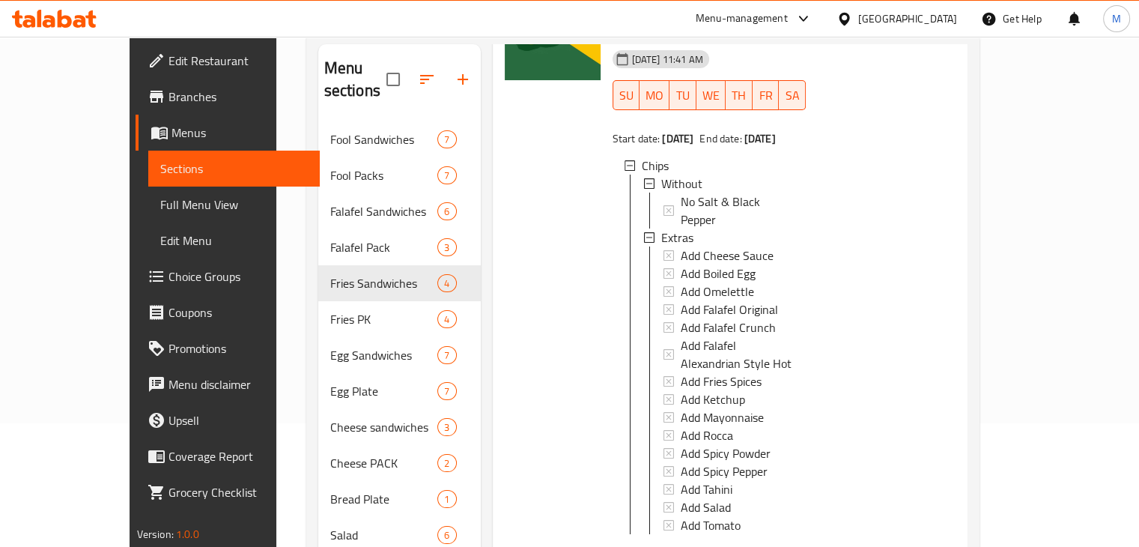
click at [168, 285] on span "Choice Groups" at bounding box center [237, 276] width 139 height 18
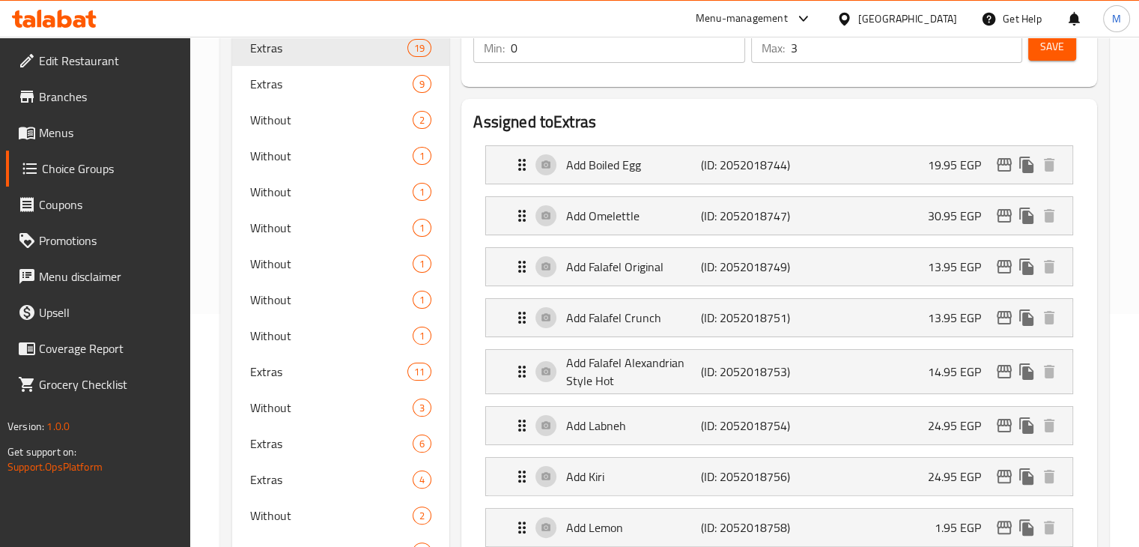
scroll to position [96, 0]
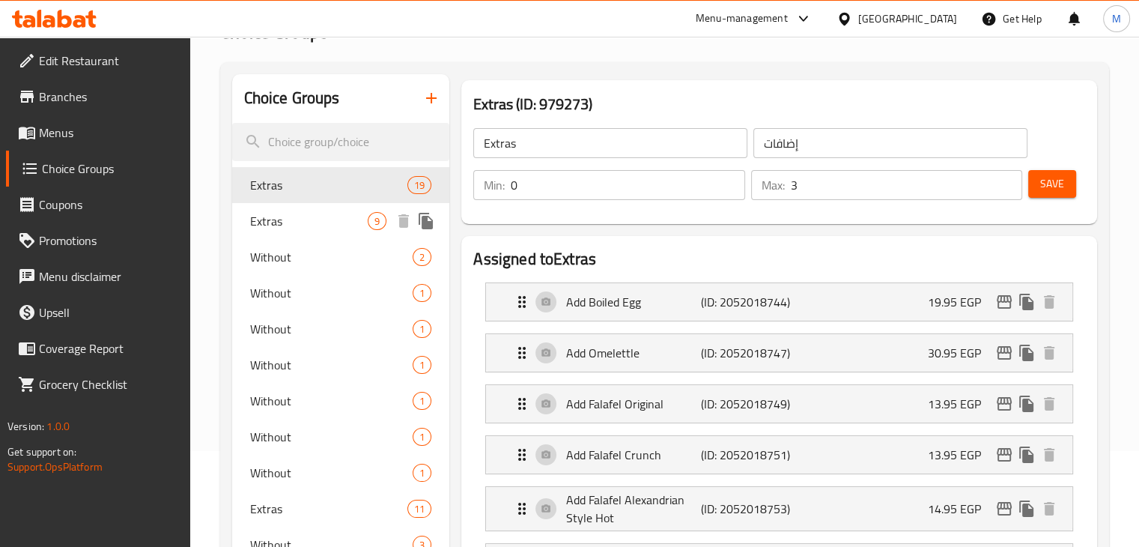
click at [330, 216] on span "Extras" at bounding box center [309, 221] width 118 height 18
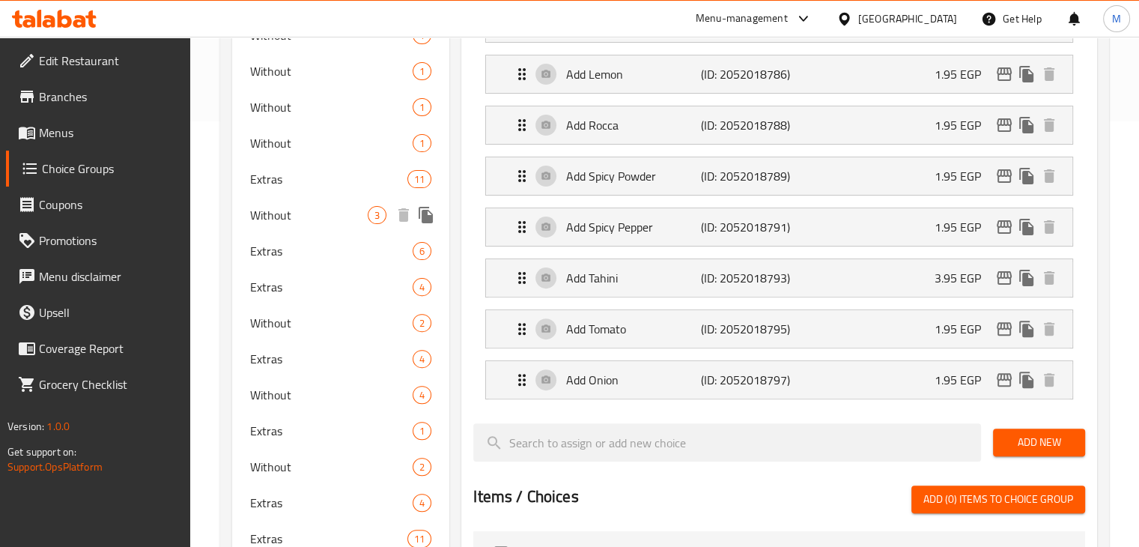
scroll to position [496, 0]
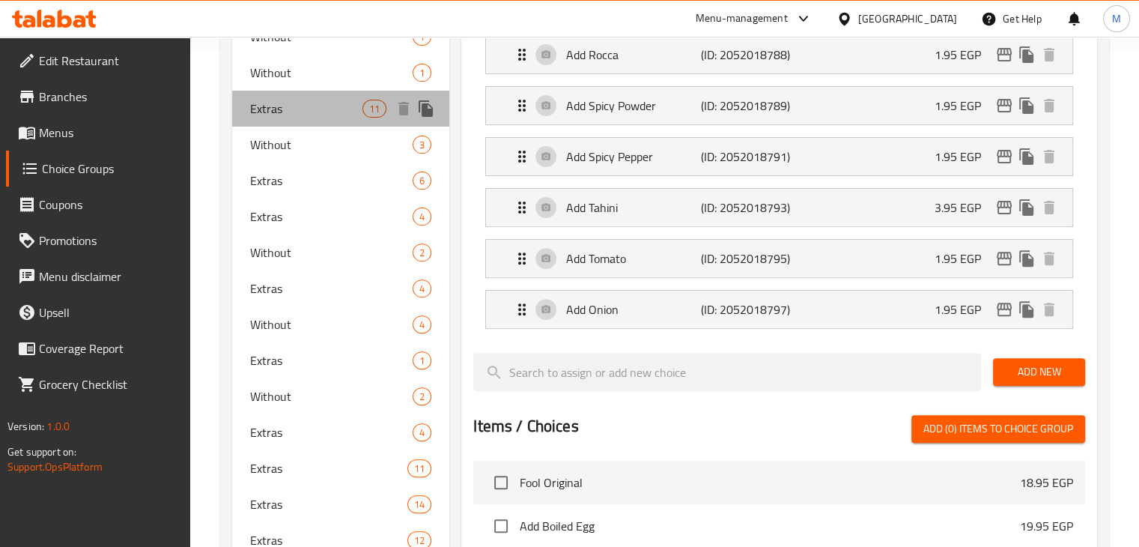
click at [304, 103] on span "Extras" at bounding box center [306, 109] width 113 height 18
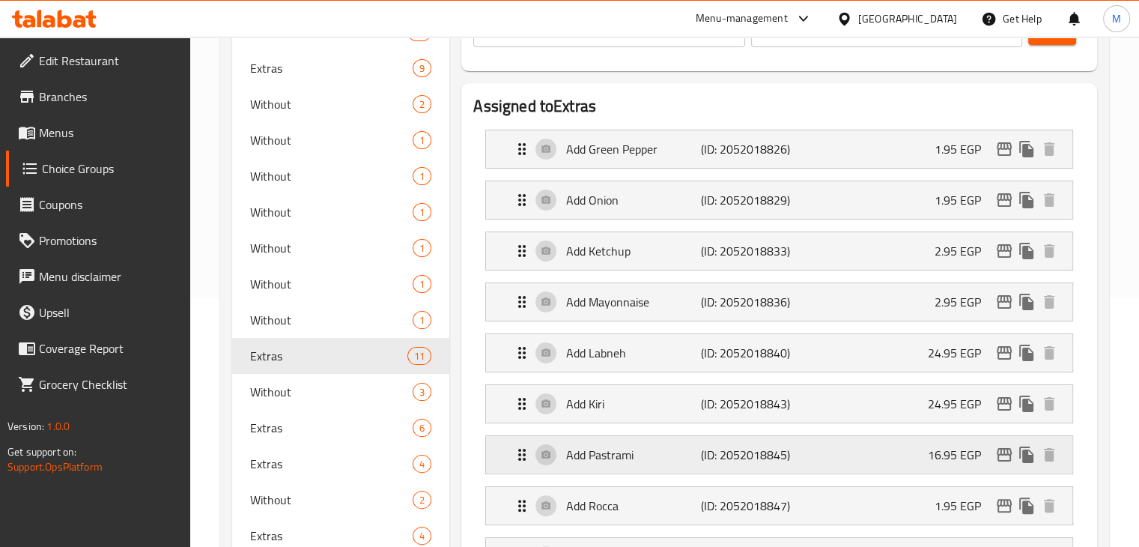
scroll to position [249, 0]
click at [777, 267] on div "Add Ketchup (ID: 2052018833) 2.95 EGP" at bounding box center [783, 250] width 541 height 37
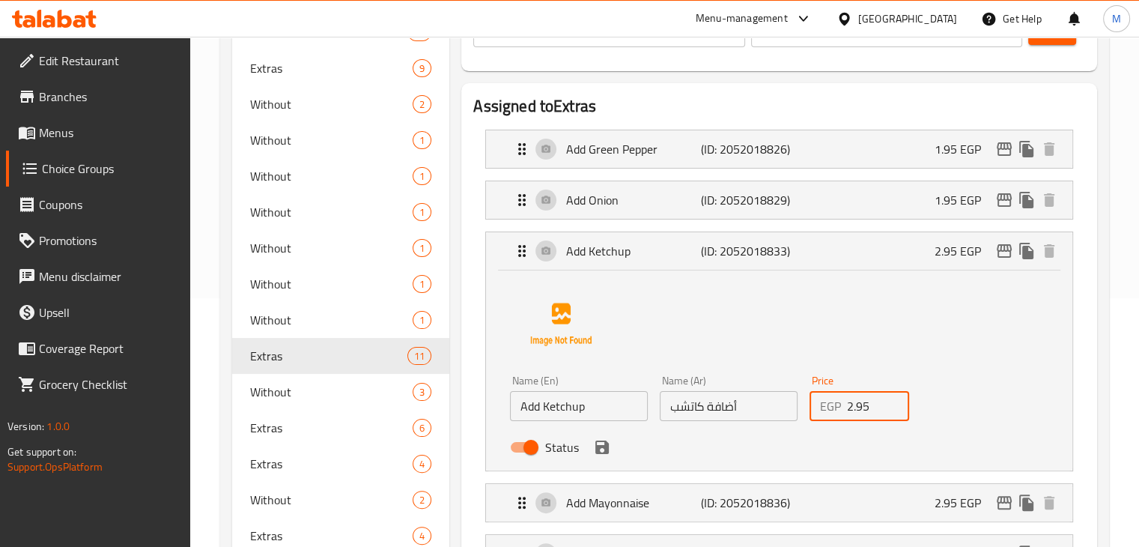
click at [870, 410] on input "2.95" at bounding box center [878, 406] width 63 height 30
type input "2"
click at [858, 410] on input "495" at bounding box center [878, 406] width 63 height 30
click at [855, 410] on input "495" at bounding box center [878, 406] width 63 height 30
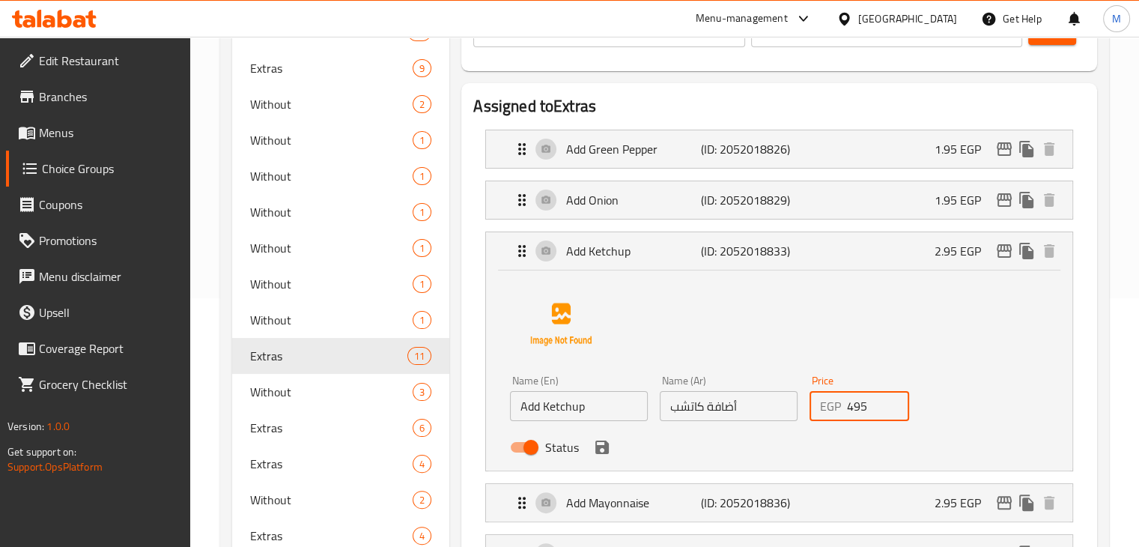
click at [875, 401] on input "495" at bounding box center [878, 406] width 63 height 30
type input "4"
click at [606, 450] on icon "save" at bounding box center [601, 446] width 13 height 13
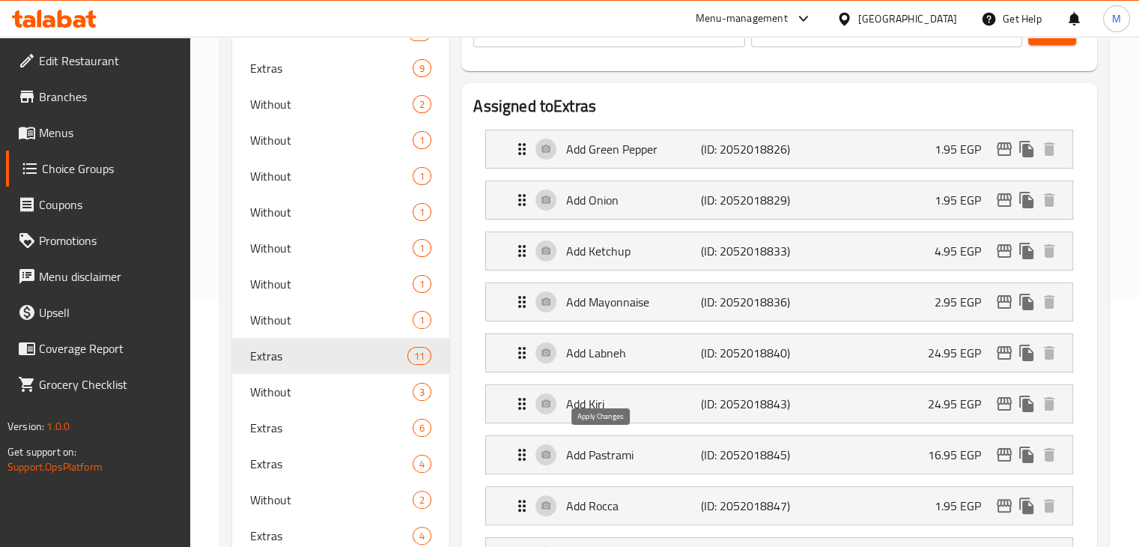
type input "4.95"
